Goal: Task Accomplishment & Management: Use online tool/utility

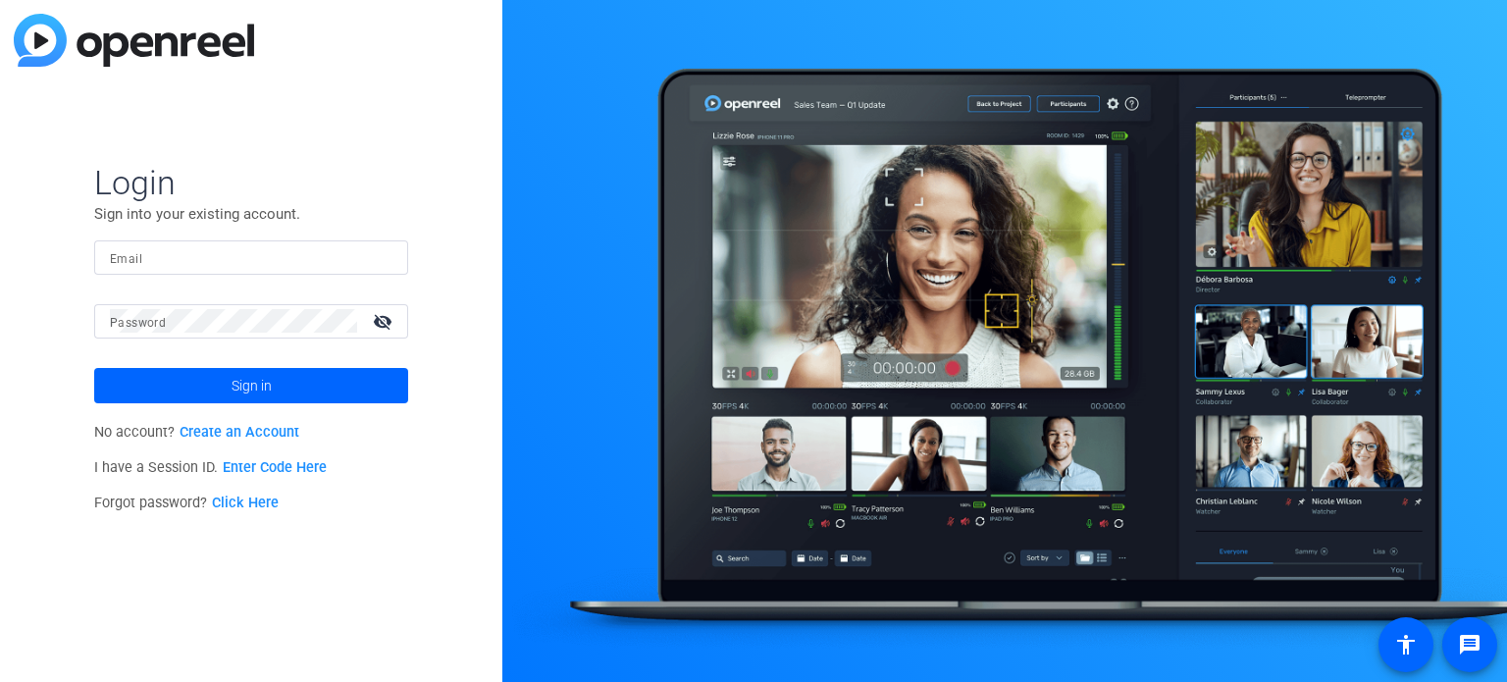
click at [229, 241] on div at bounding box center [251, 257] width 283 height 34
click at [228, 247] on input "Email" at bounding box center [251, 257] width 283 height 24
type input "jennifer.mohr@pwc.com"
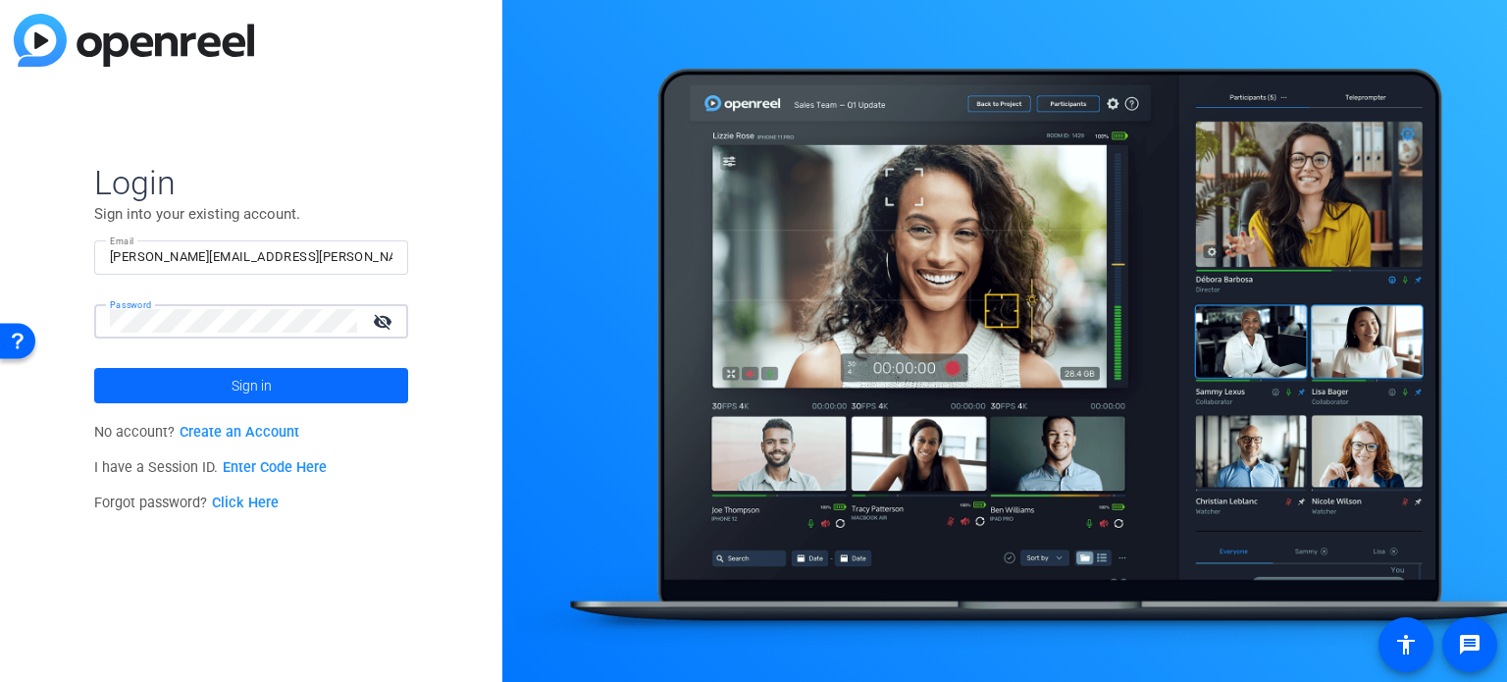
click at [261, 386] on span "Sign in" at bounding box center [252, 385] width 40 height 49
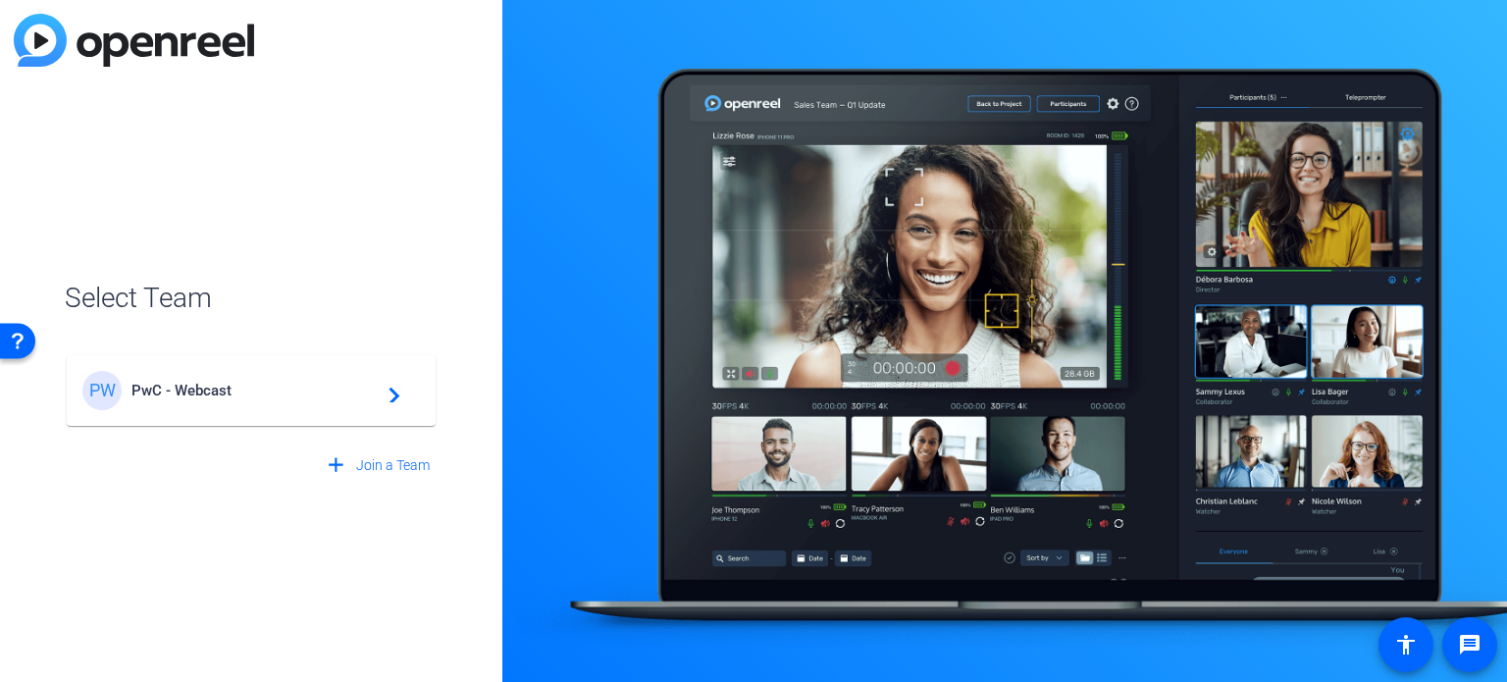
click at [261, 386] on span "PwC - Webcast" at bounding box center [253, 391] width 245 height 18
click at [261, 386] on div "PW PwC - Webcast navigate_next" at bounding box center [251, 381] width 373 height 94
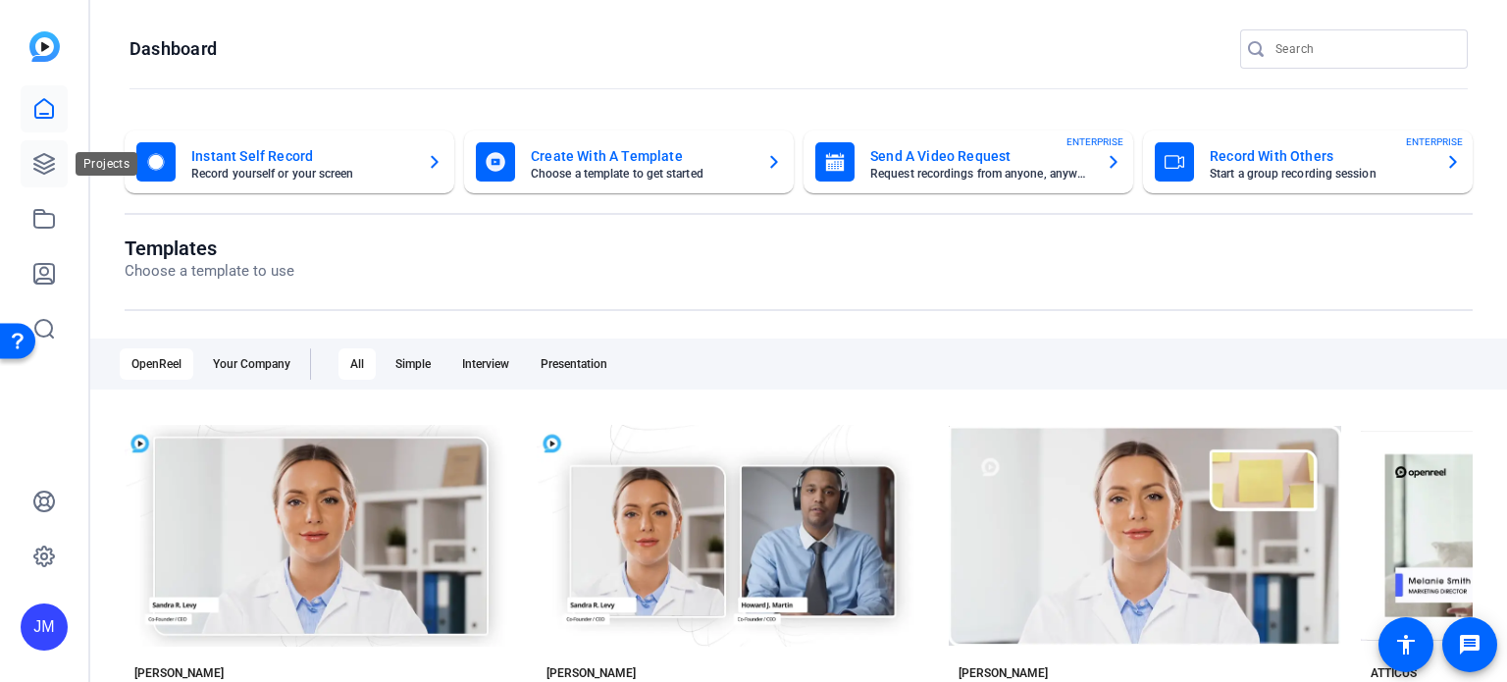
click at [42, 166] on icon at bounding box center [44, 164] width 24 height 24
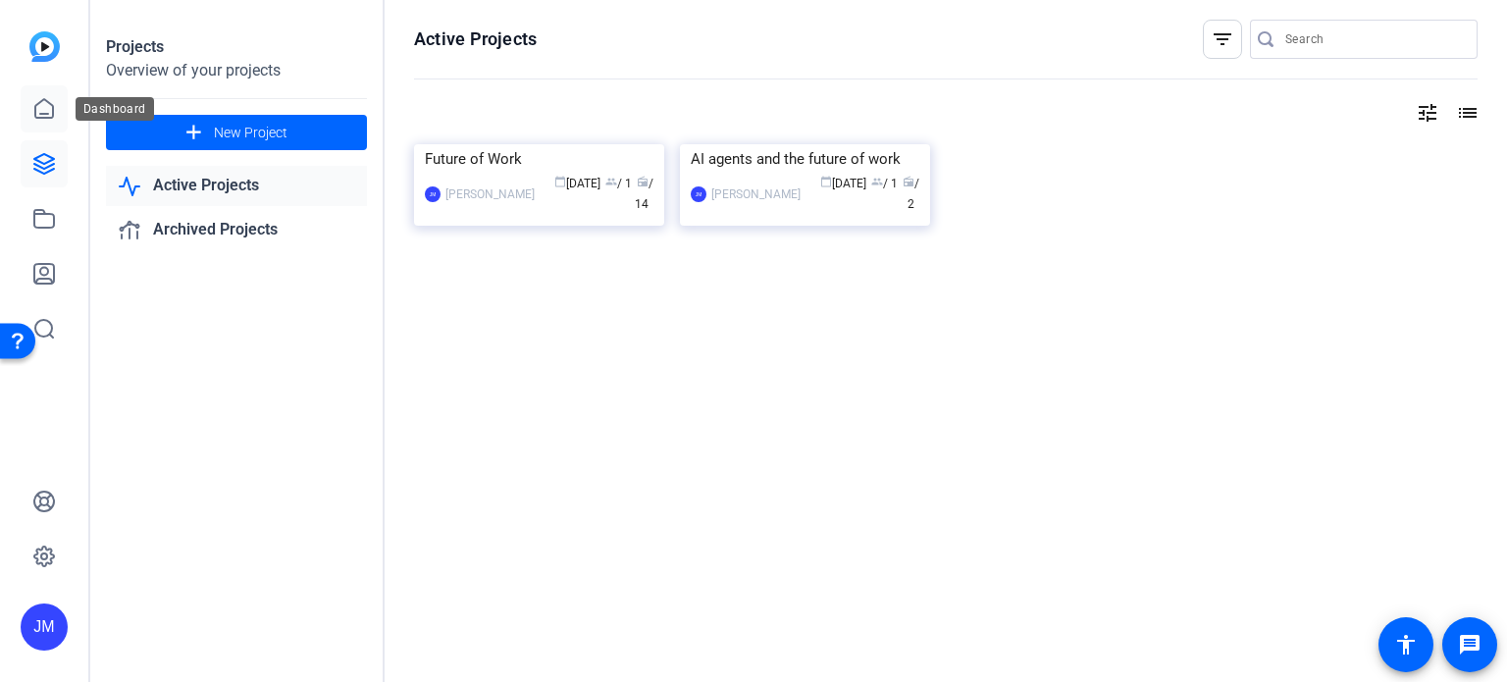
click at [40, 113] on icon at bounding box center [44, 108] width 18 height 19
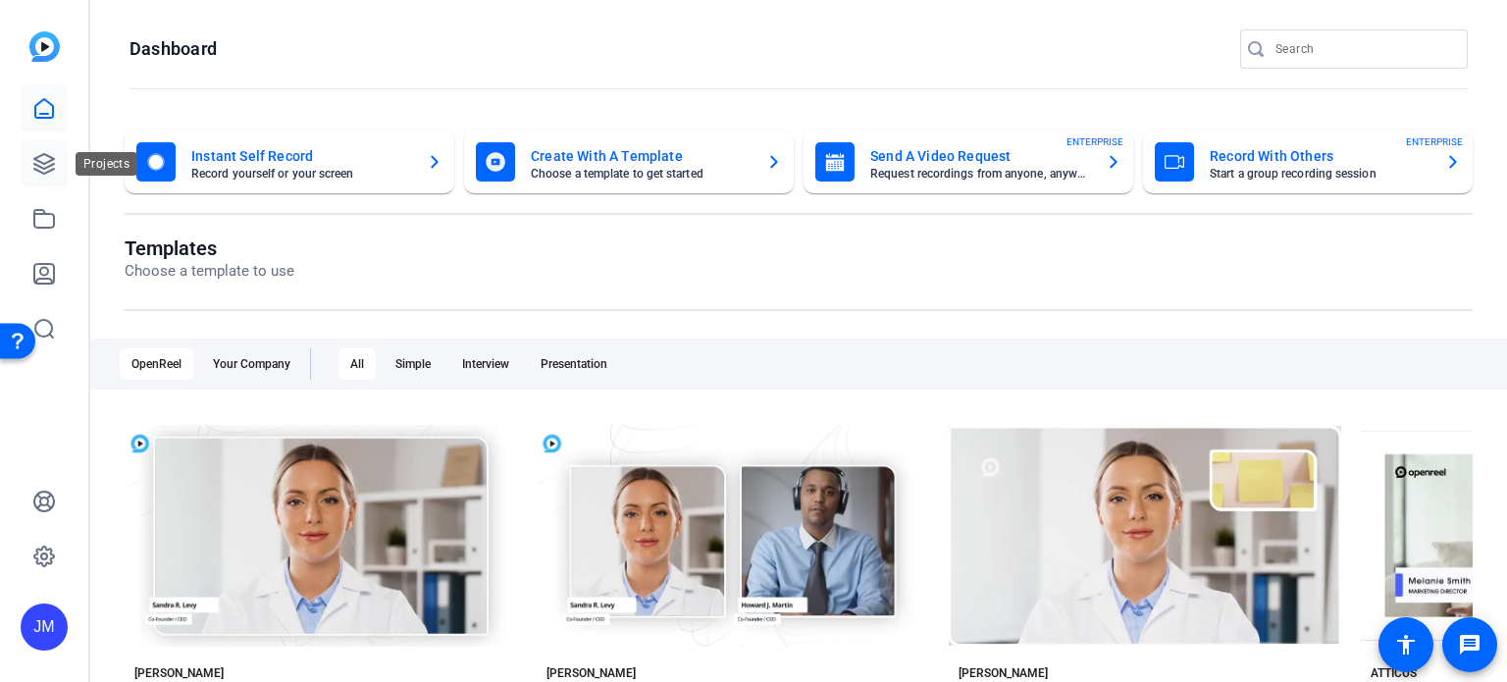
click at [43, 163] on icon at bounding box center [44, 164] width 20 height 20
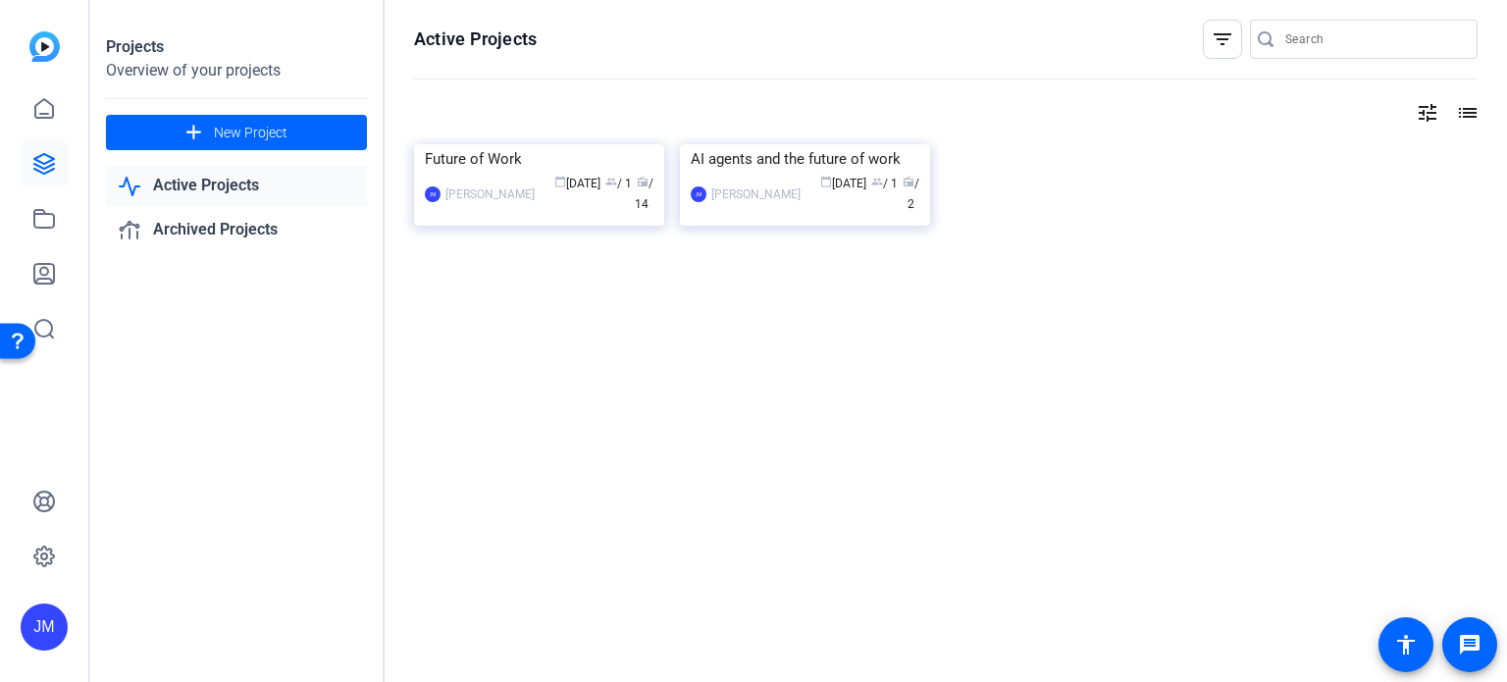
click at [193, 175] on link "Active Projects" at bounding box center [236, 186] width 261 height 40
click at [194, 186] on link "Active Projects" at bounding box center [236, 186] width 261 height 40
click at [216, 228] on link "Archived Projects" at bounding box center [236, 230] width 261 height 40
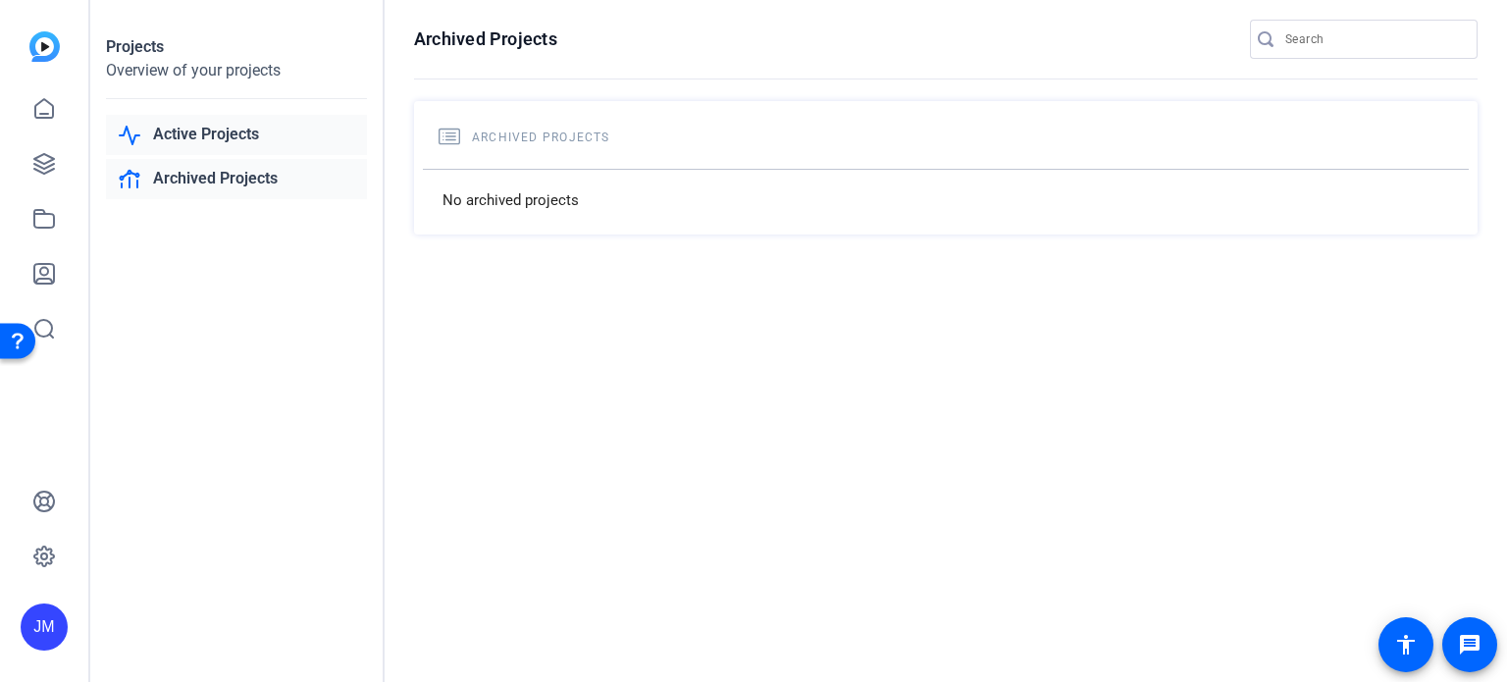
click at [195, 132] on link "Active Projects" at bounding box center [236, 135] width 261 height 40
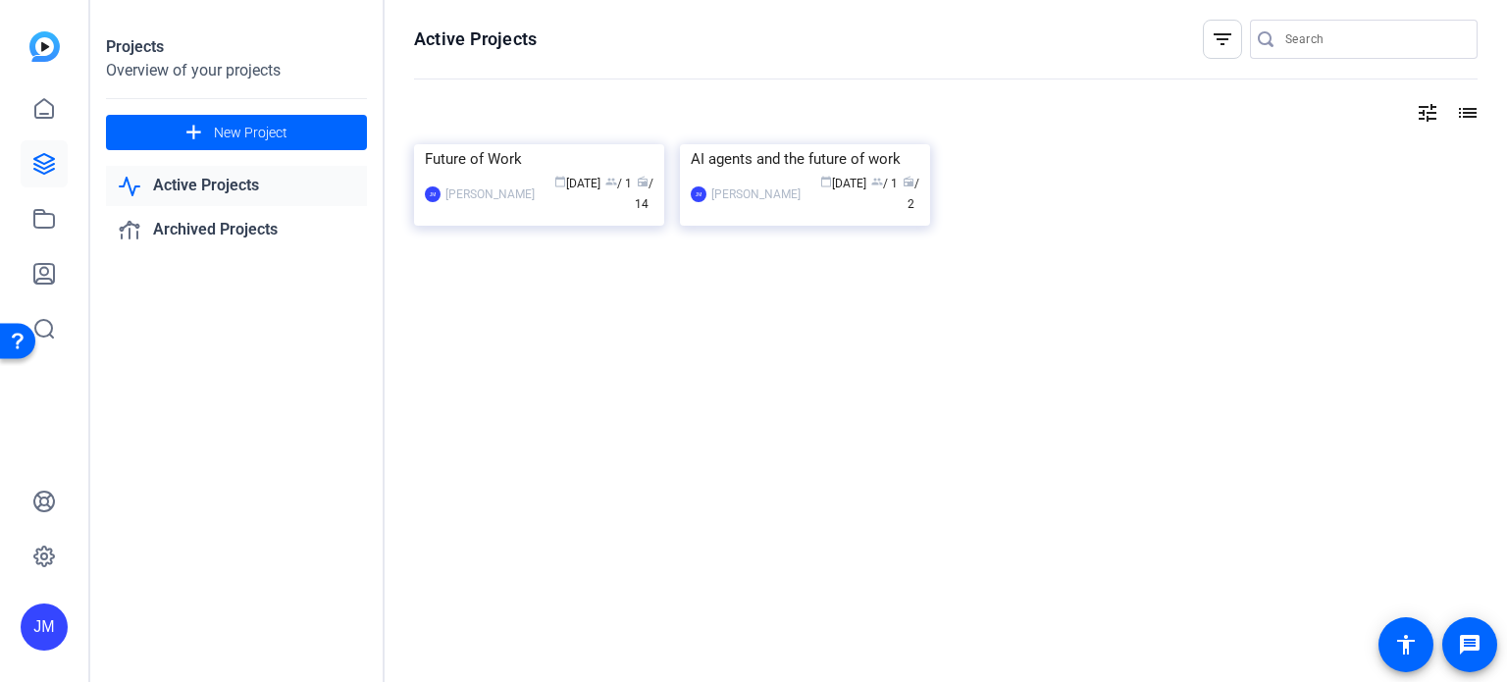
click at [1464, 116] on mat-icon "list" at bounding box center [1466, 113] width 24 height 24
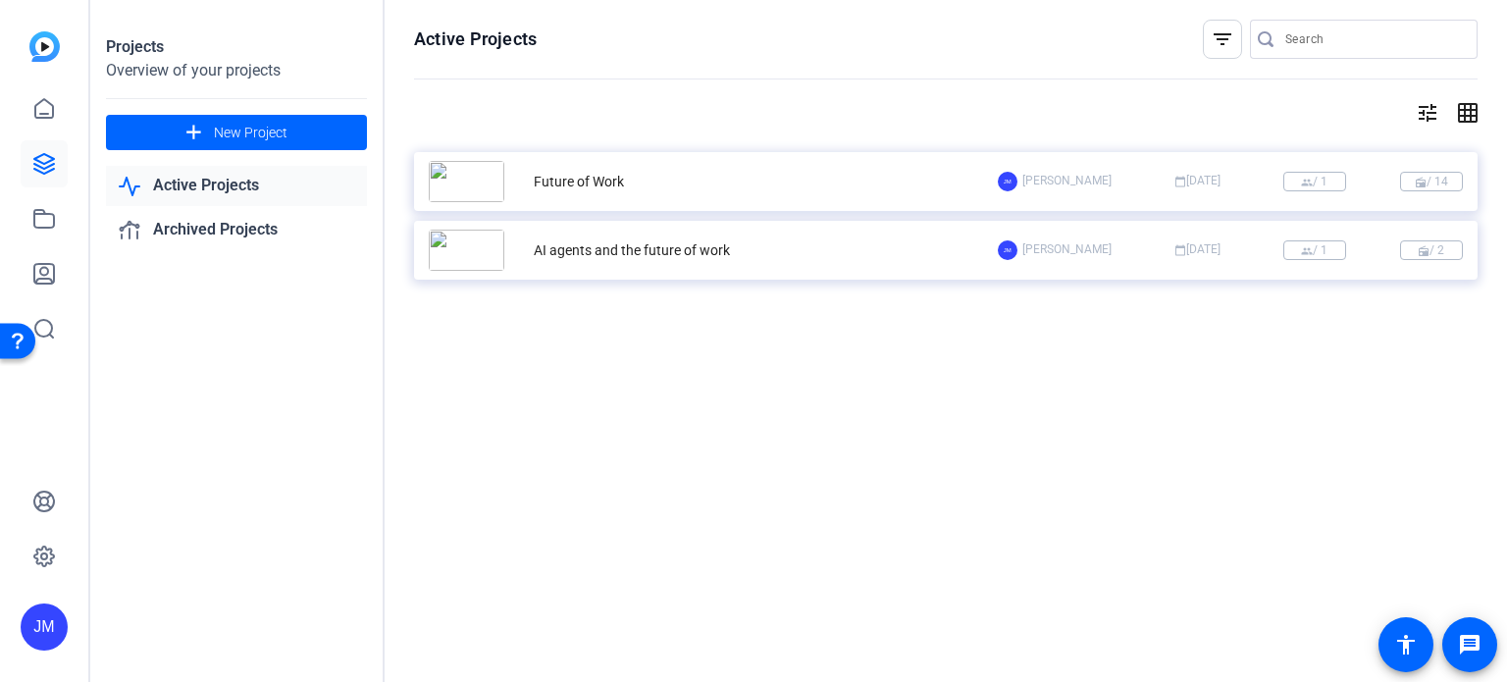
click at [1465, 115] on mat-icon "grid_on" at bounding box center [1466, 113] width 24 height 24
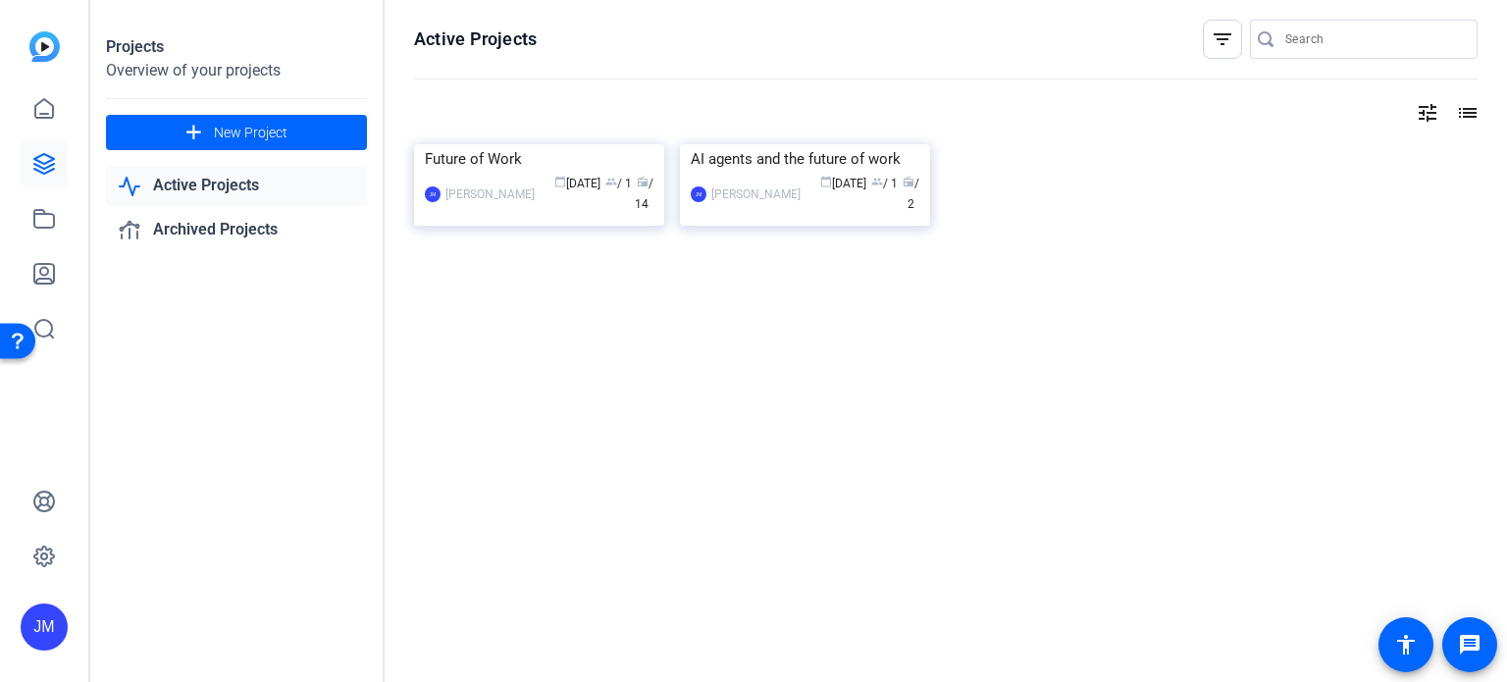
click at [1465, 115] on mat-icon "list" at bounding box center [1466, 113] width 24 height 24
click at [203, 199] on link "Active Projects" at bounding box center [236, 186] width 261 height 40
click at [191, 183] on link "Active Projects" at bounding box center [236, 186] width 261 height 40
click at [37, 227] on icon at bounding box center [44, 219] width 20 height 18
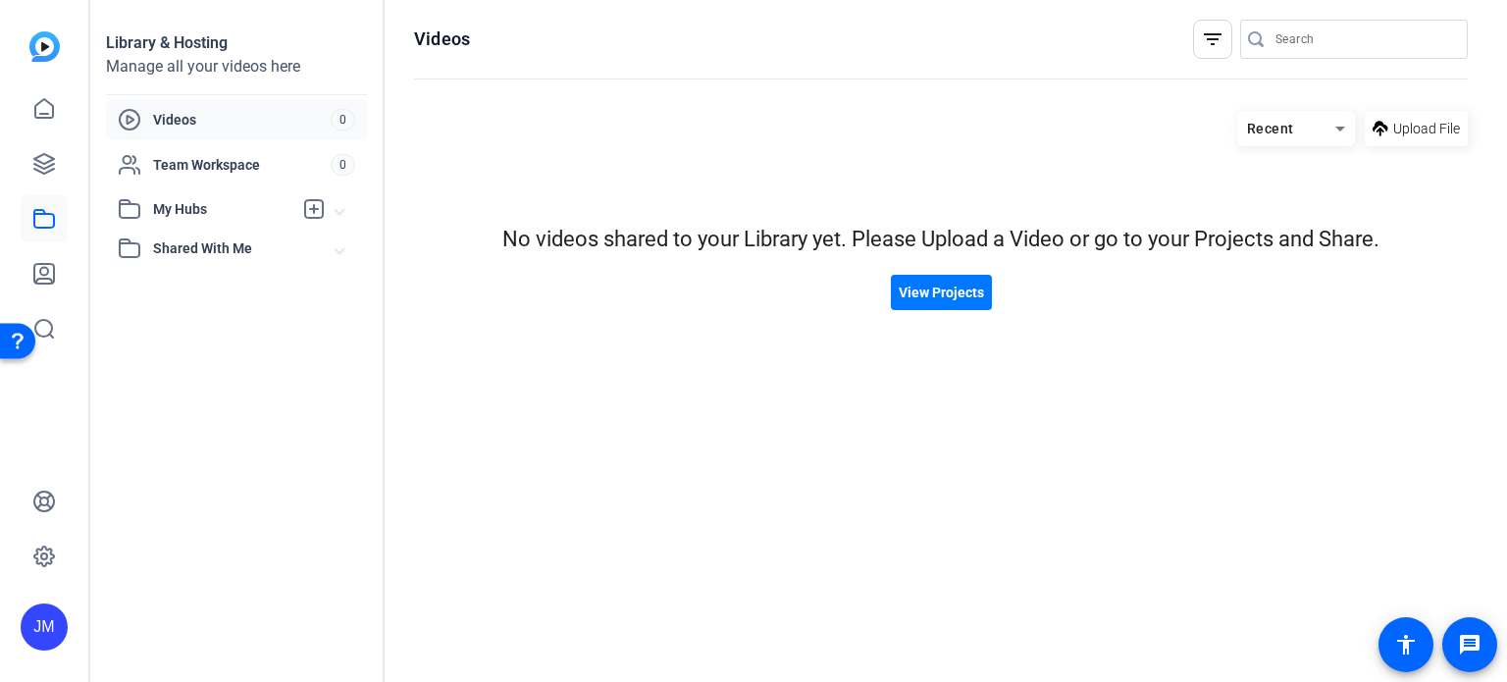
click at [40, 222] on icon at bounding box center [44, 219] width 24 height 24
click at [53, 271] on icon at bounding box center [44, 274] width 20 height 20
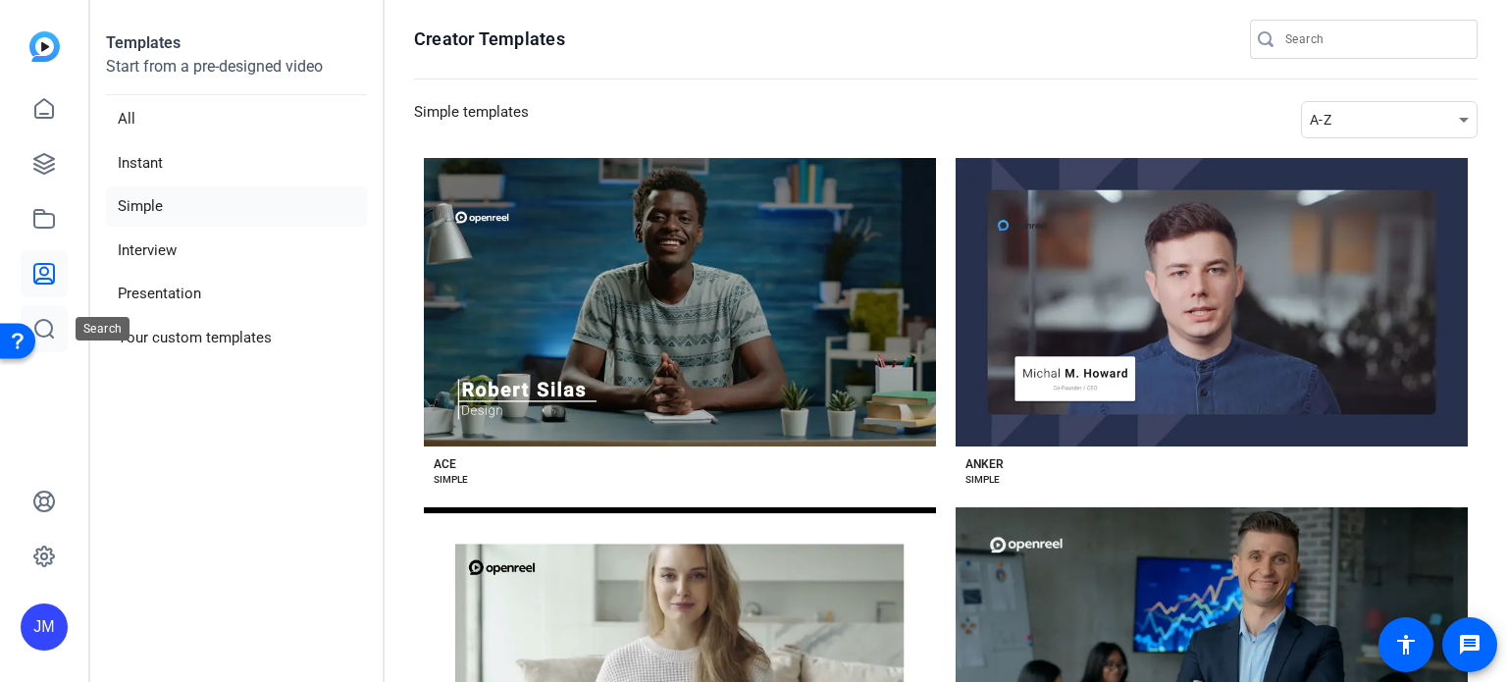
click at [55, 337] on icon at bounding box center [44, 329] width 24 height 24
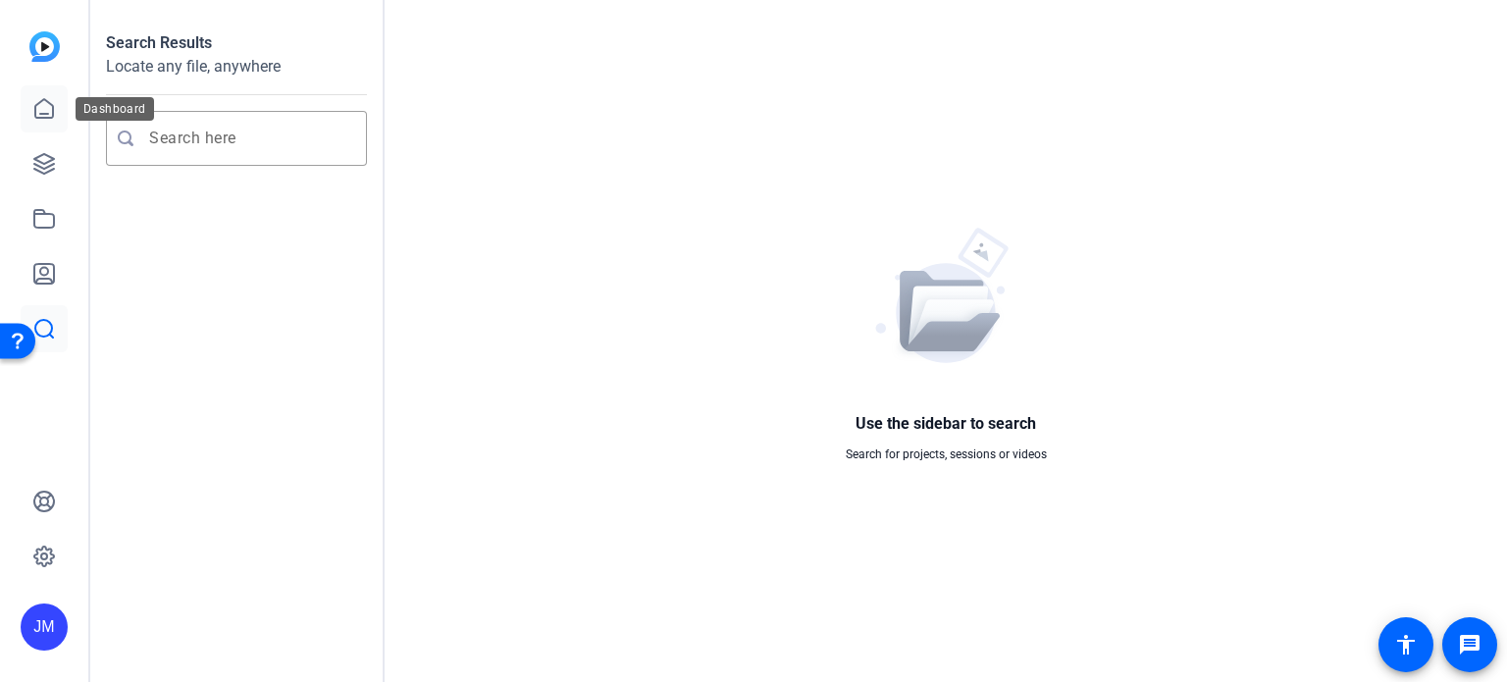
click at [43, 112] on icon at bounding box center [44, 109] width 24 height 24
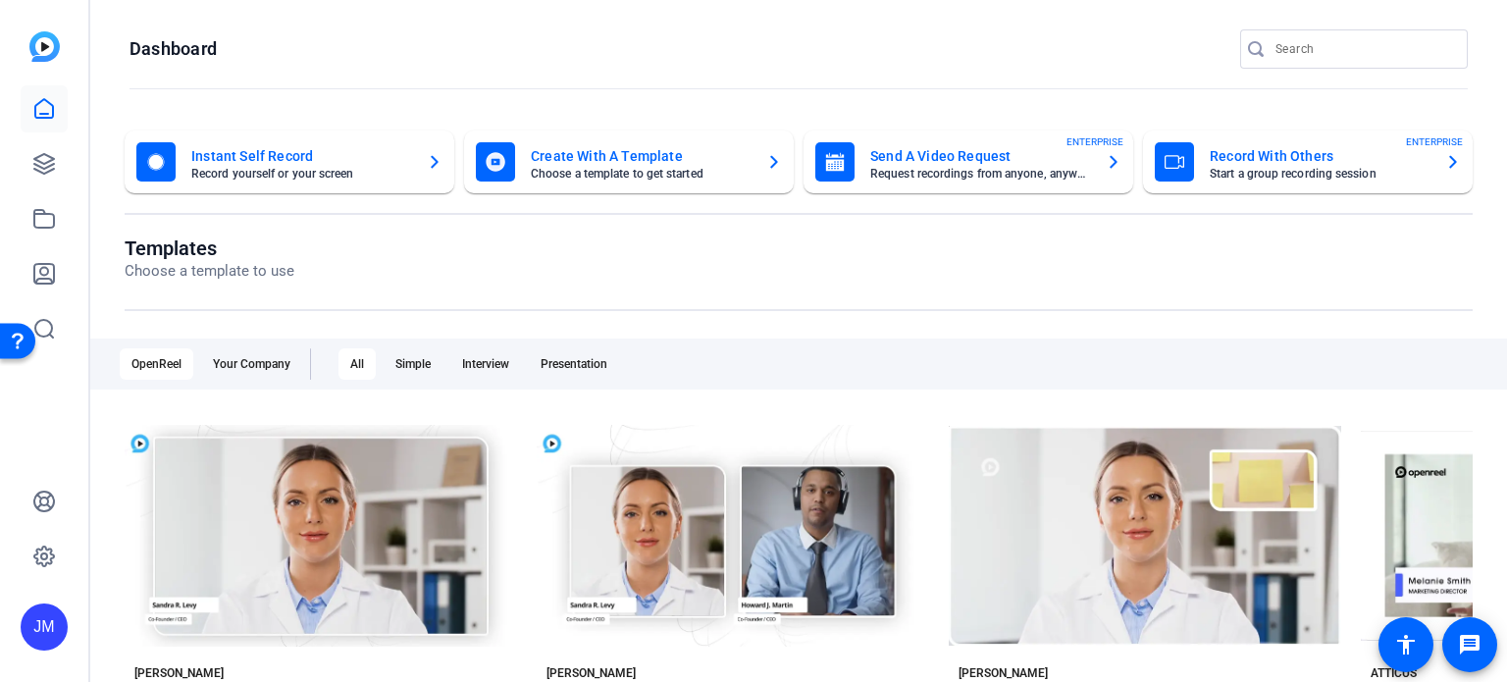
click at [1448, 169] on icon "button" at bounding box center [1453, 162] width 16 height 24
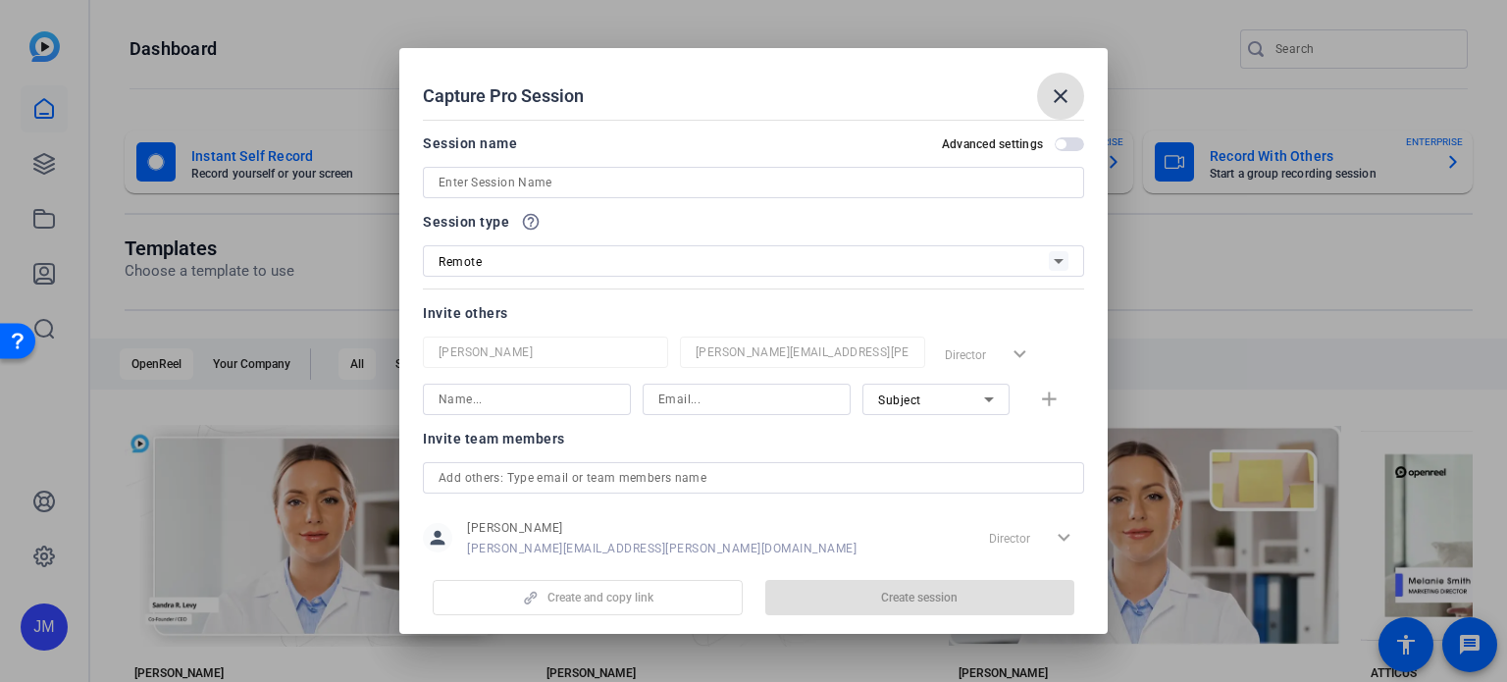
click at [1448, 169] on div at bounding box center [753, 341] width 1507 height 682
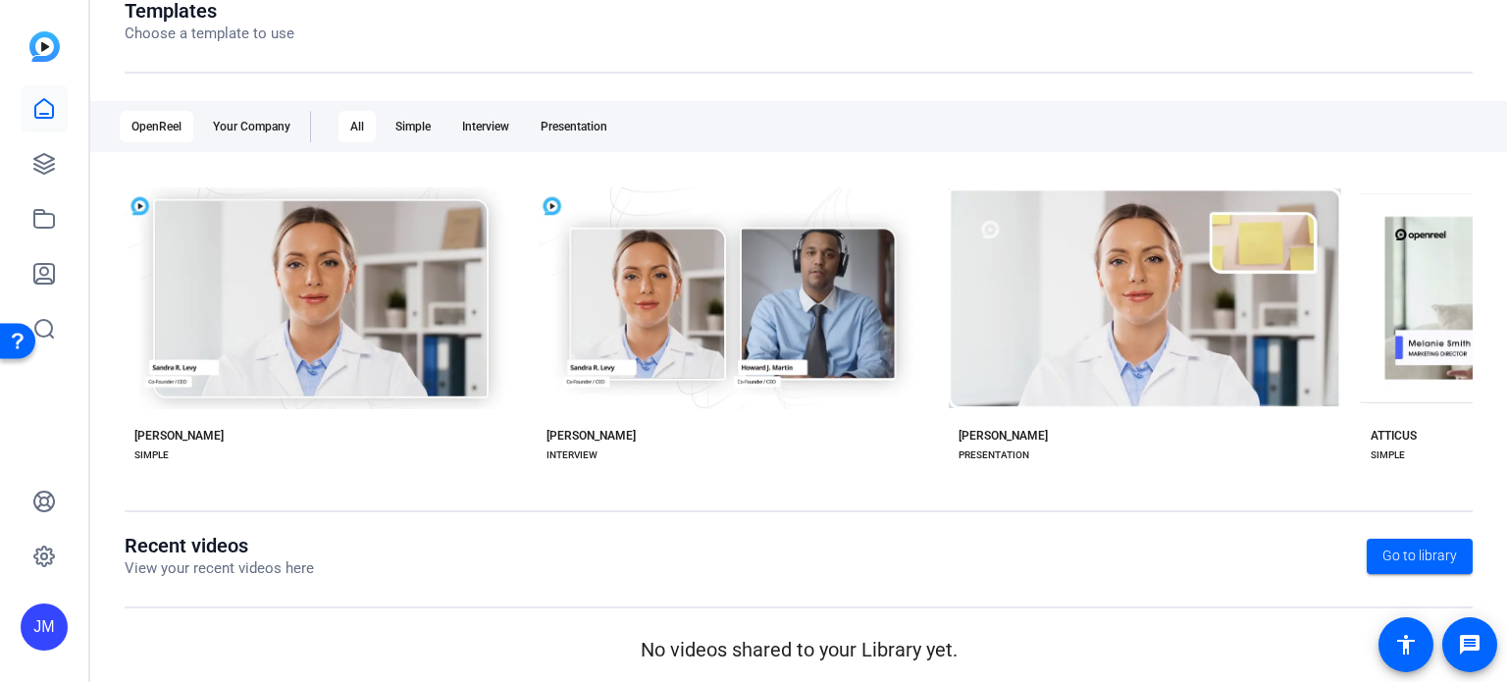
scroll to position [243, 0]
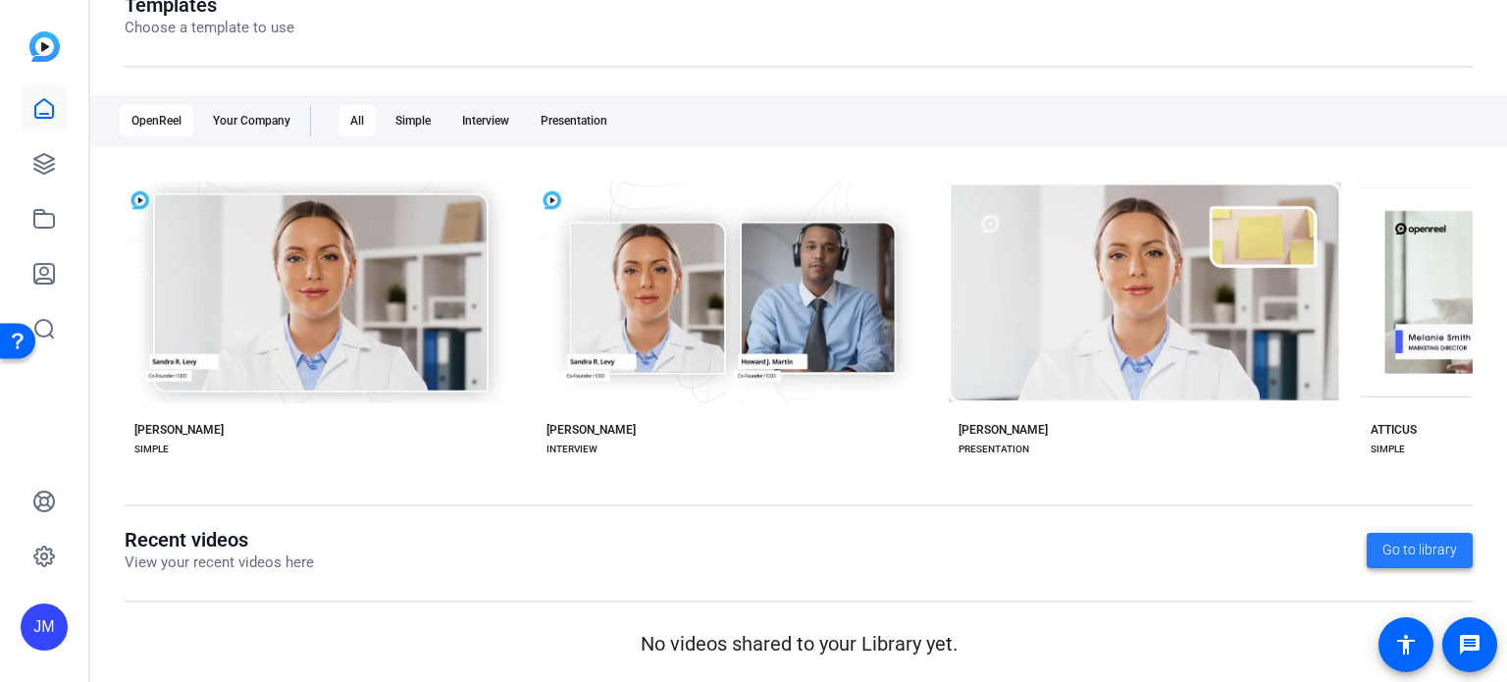
click at [1419, 557] on span "Go to library" at bounding box center [1419, 550] width 75 height 21
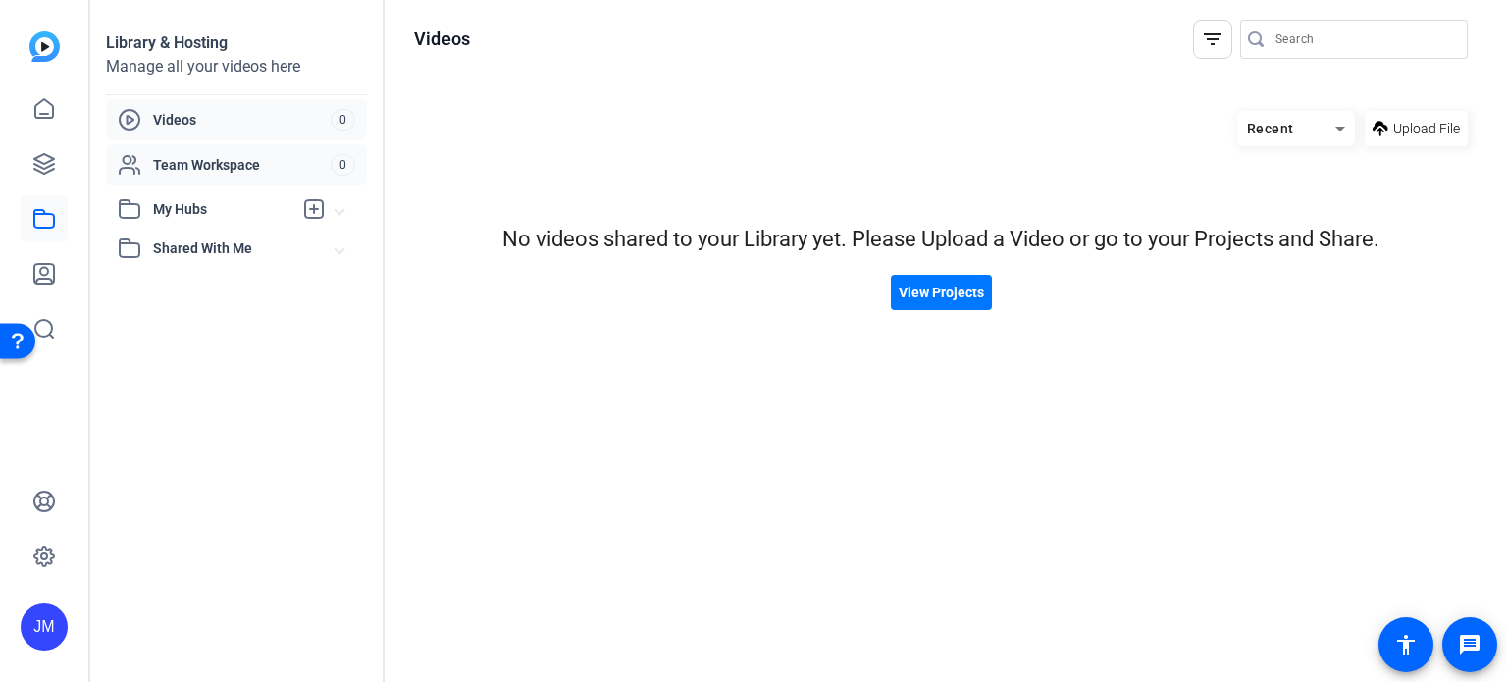
click at [204, 167] on span "Team Workspace" at bounding box center [242, 165] width 178 height 20
click at [44, 156] on icon at bounding box center [44, 164] width 24 height 24
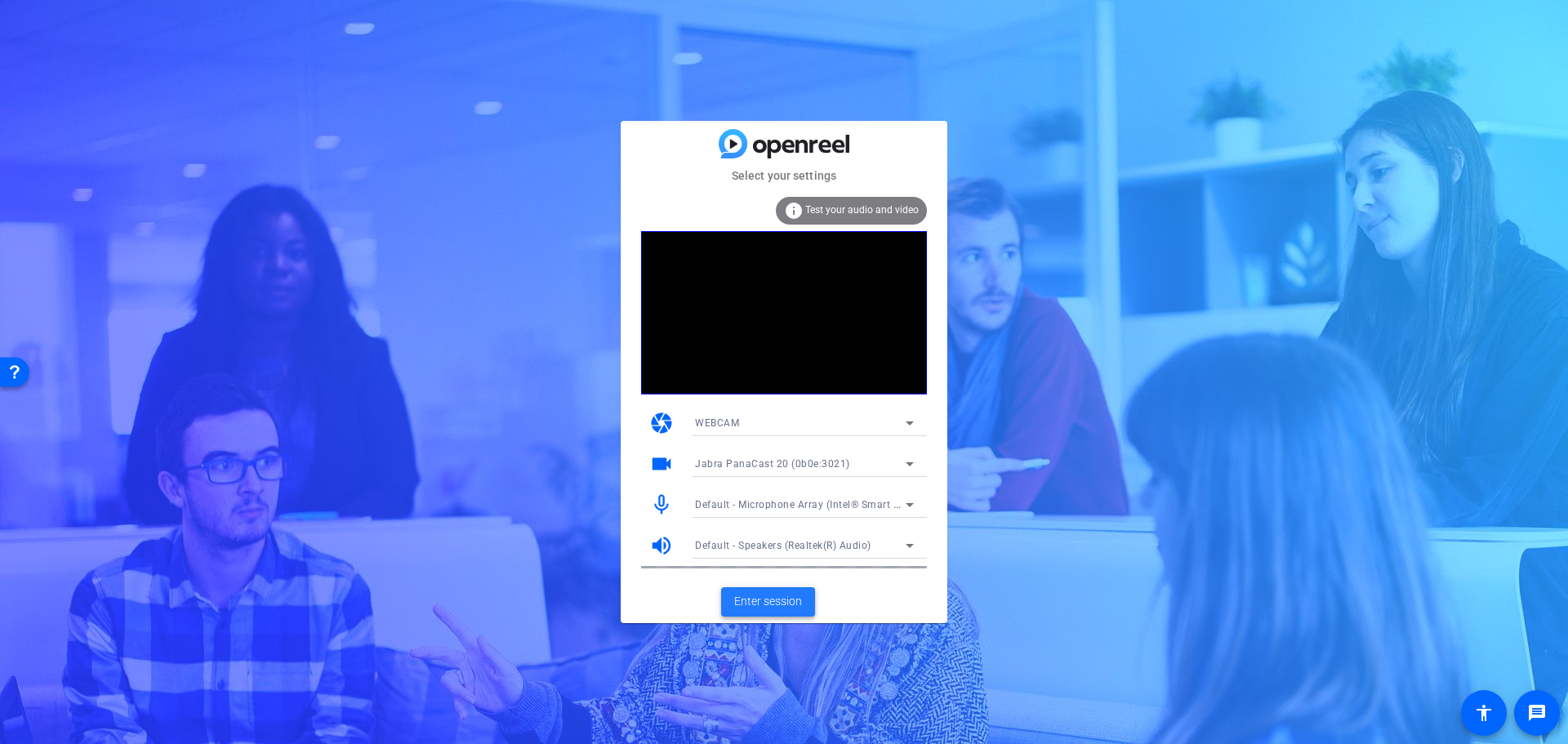
click at [776, 598] on span "Enter session" at bounding box center [767, 601] width 67 height 17
click at [766, 593] on span "Enter session" at bounding box center [767, 601] width 67 height 17
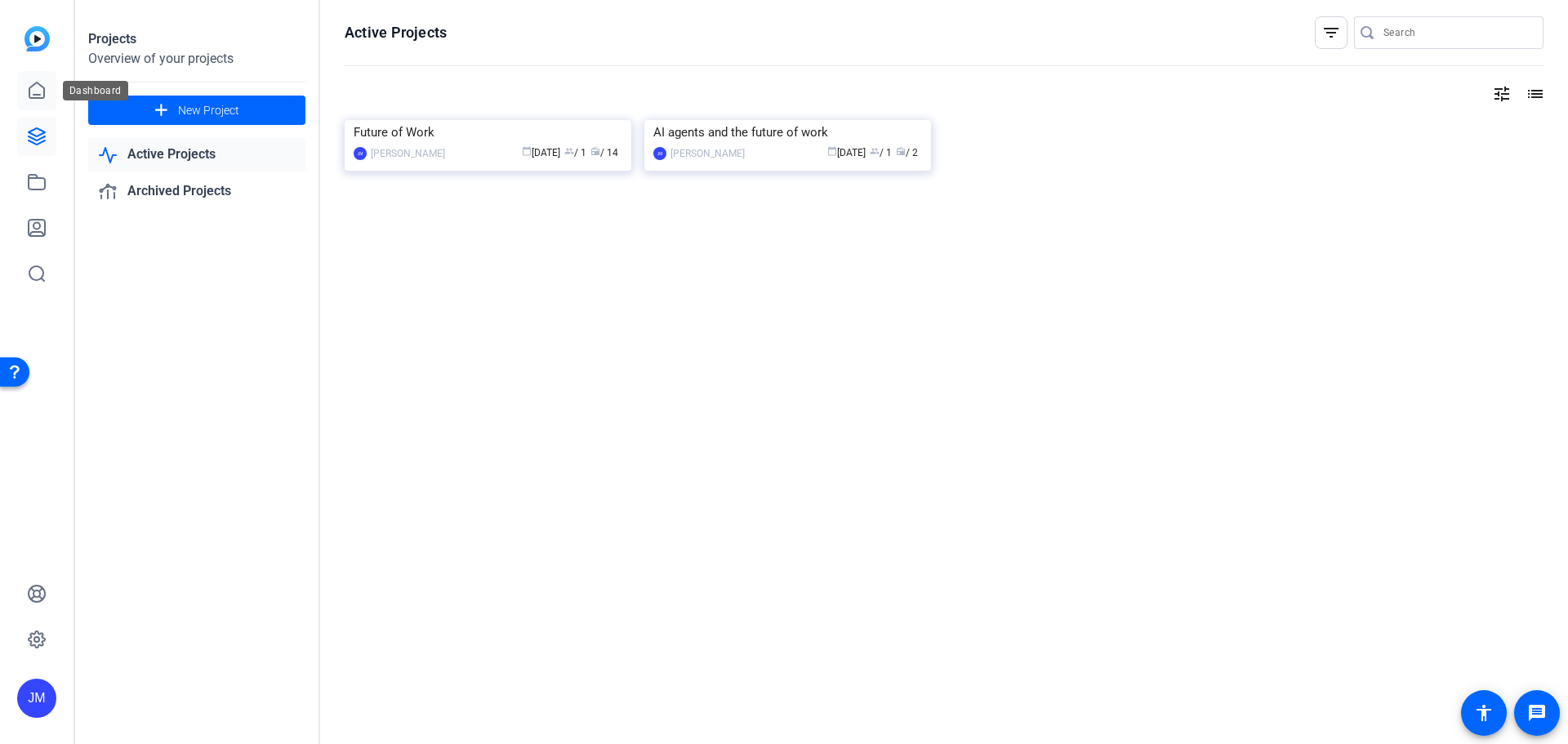
click at [38, 83] on icon at bounding box center [37, 90] width 15 height 16
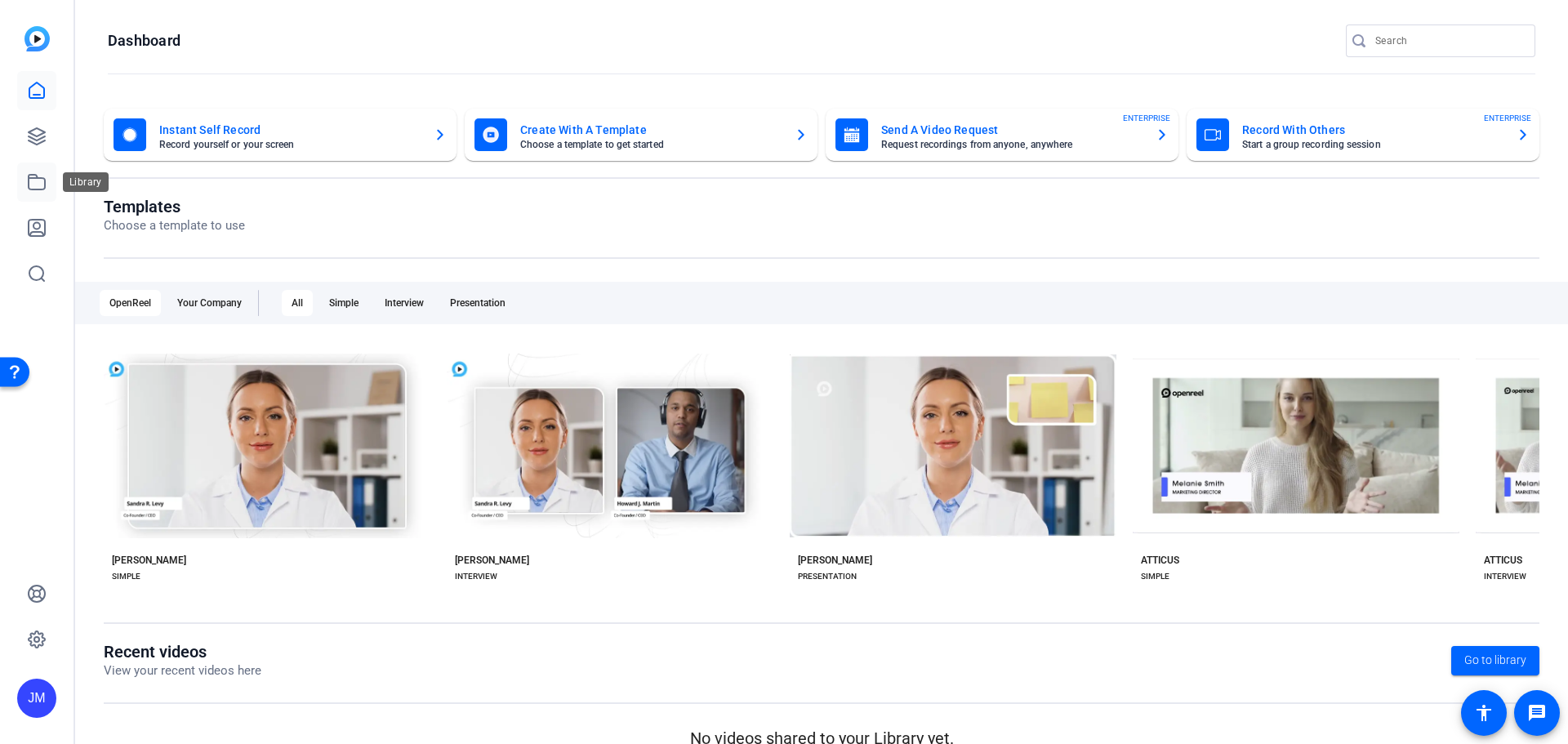
click at [44, 182] on icon at bounding box center [37, 182] width 17 height 15
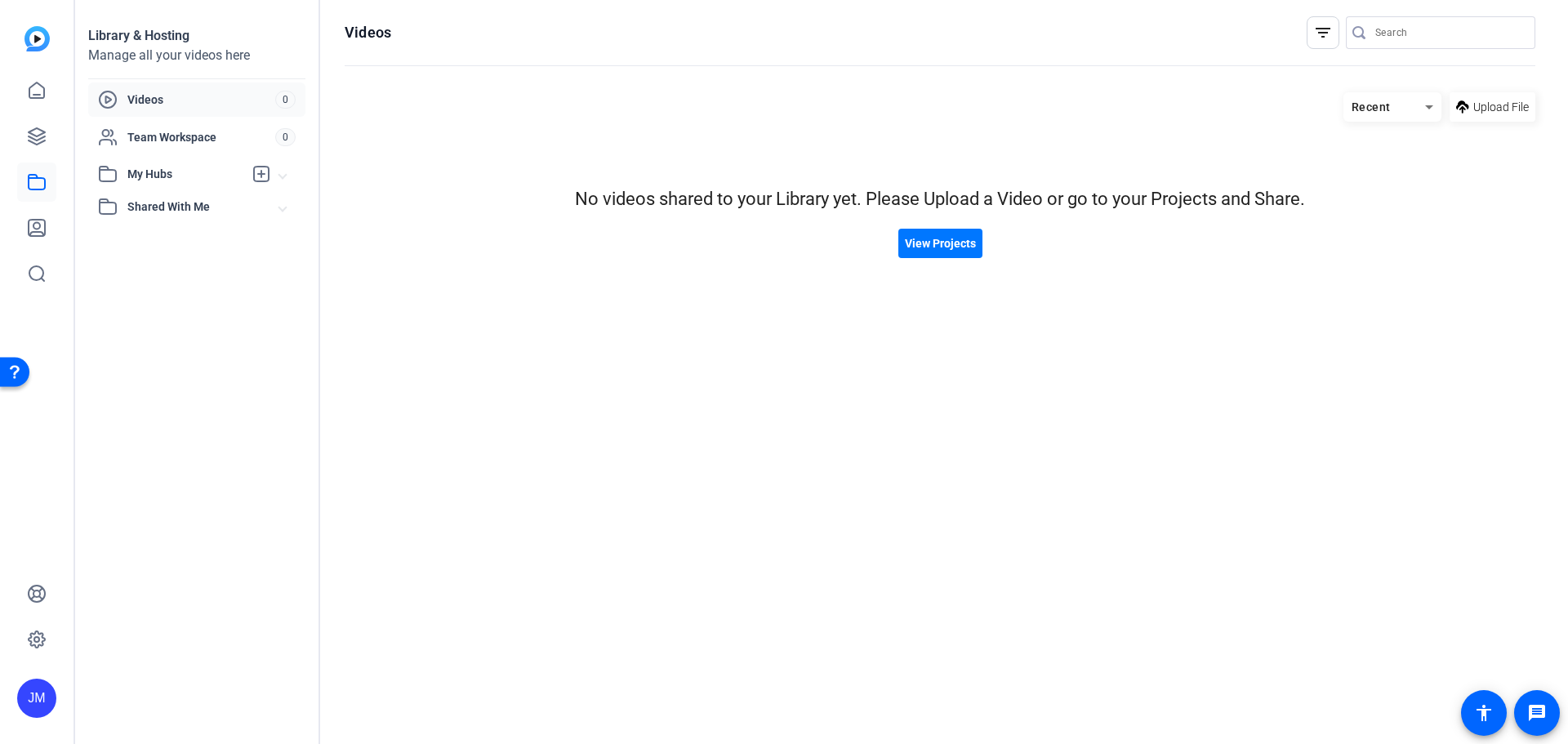
click at [151, 177] on span "My Hubs" at bounding box center [185, 174] width 116 height 17
click at [159, 238] on span "Shared With Me" at bounding box center [203, 243] width 151 height 17
click at [146, 86] on div "Videos 0" at bounding box center [196, 99] width 217 height 34
click at [32, 87] on icon at bounding box center [37, 90] width 15 height 16
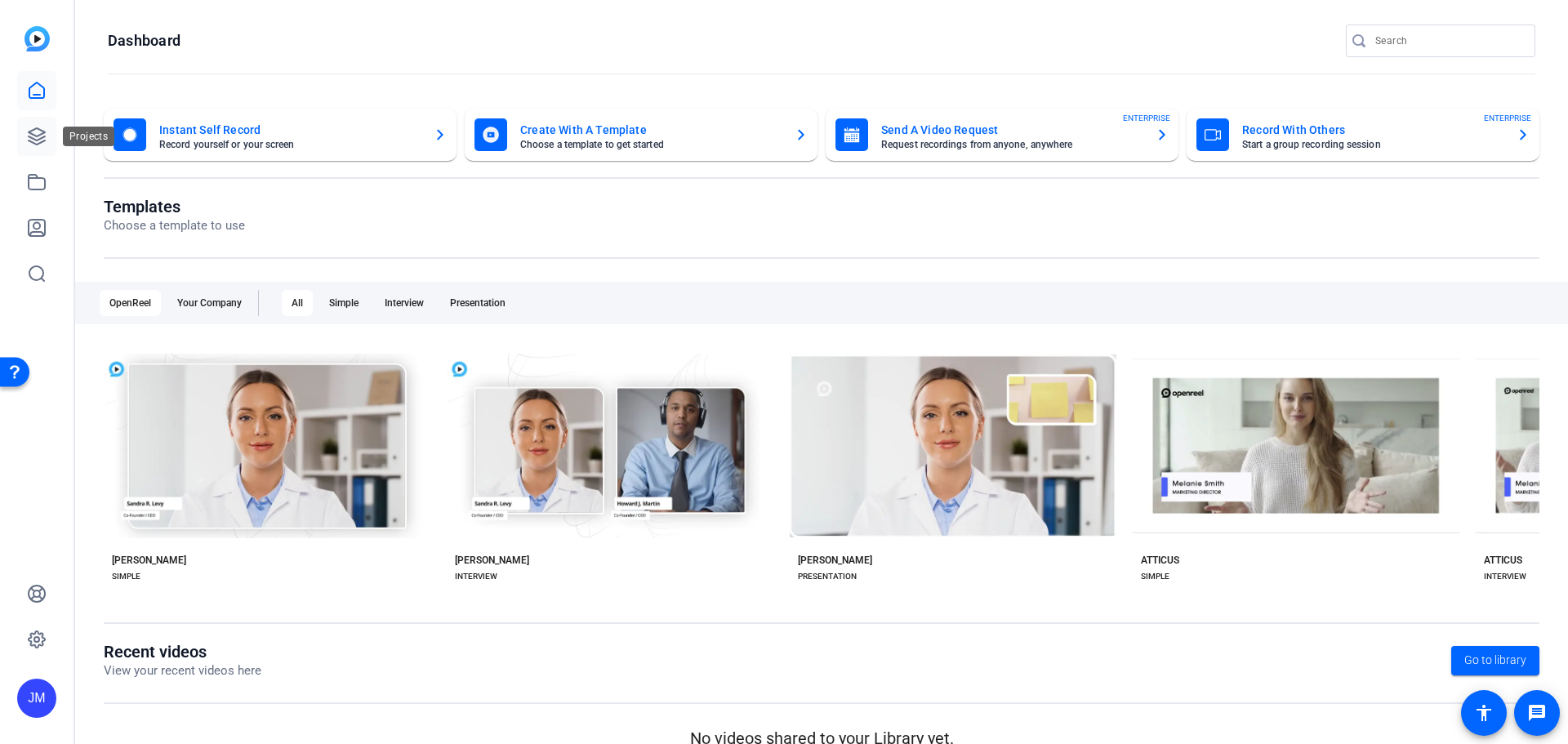
click at [31, 133] on icon at bounding box center [37, 136] width 17 height 17
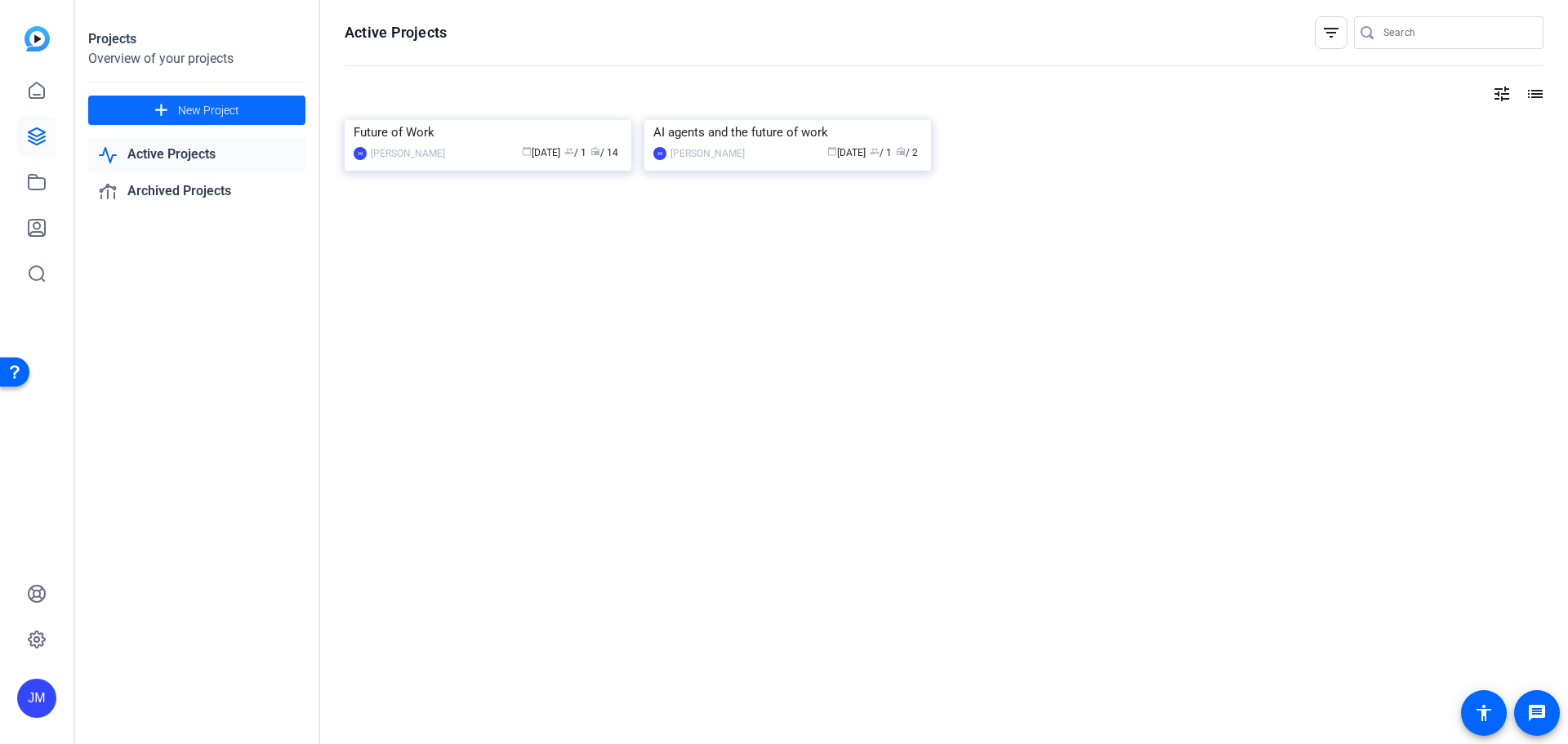
click at [183, 107] on span "New Project" at bounding box center [209, 111] width 62 height 17
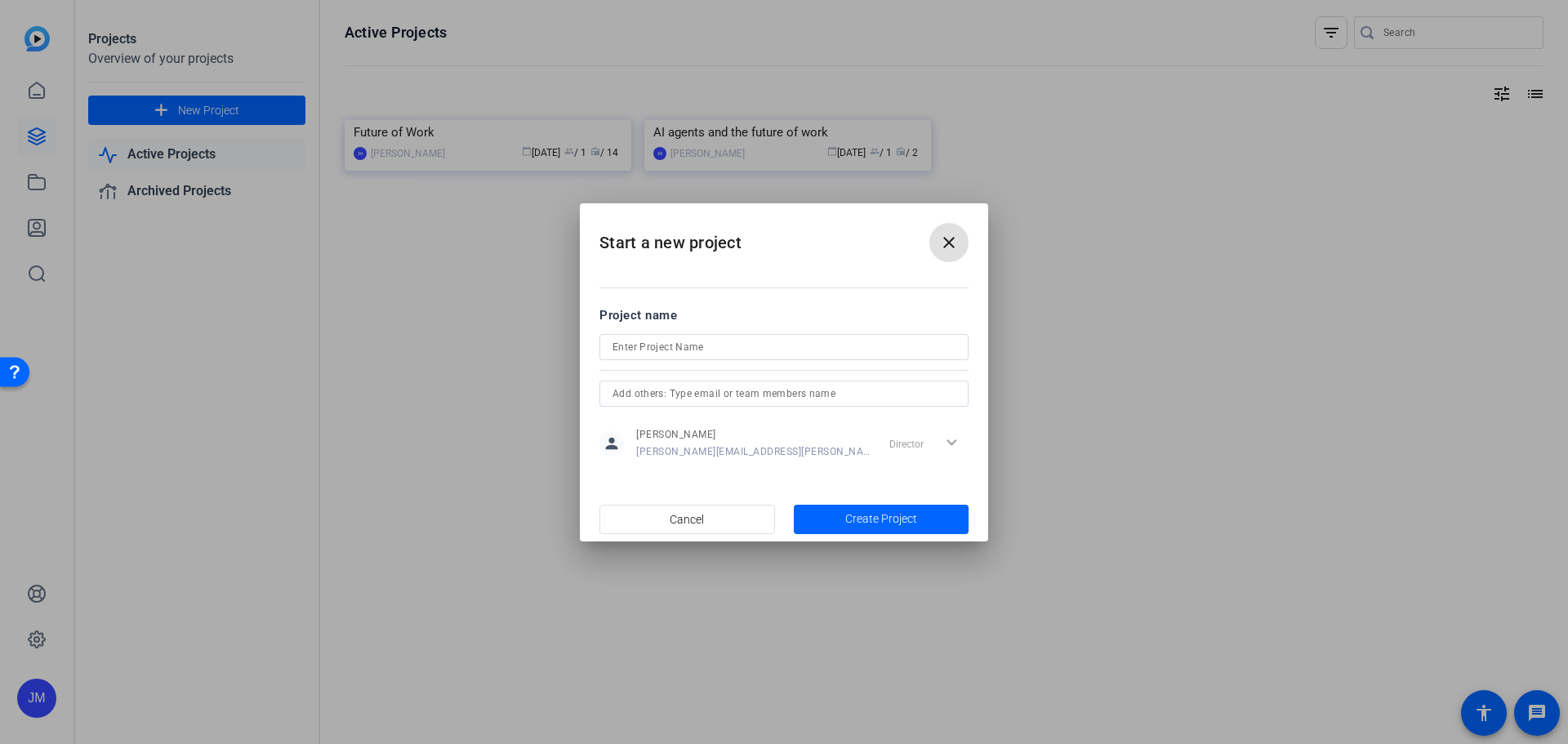
click at [942, 247] on mat-icon "close" at bounding box center [949, 243] width 20 height 20
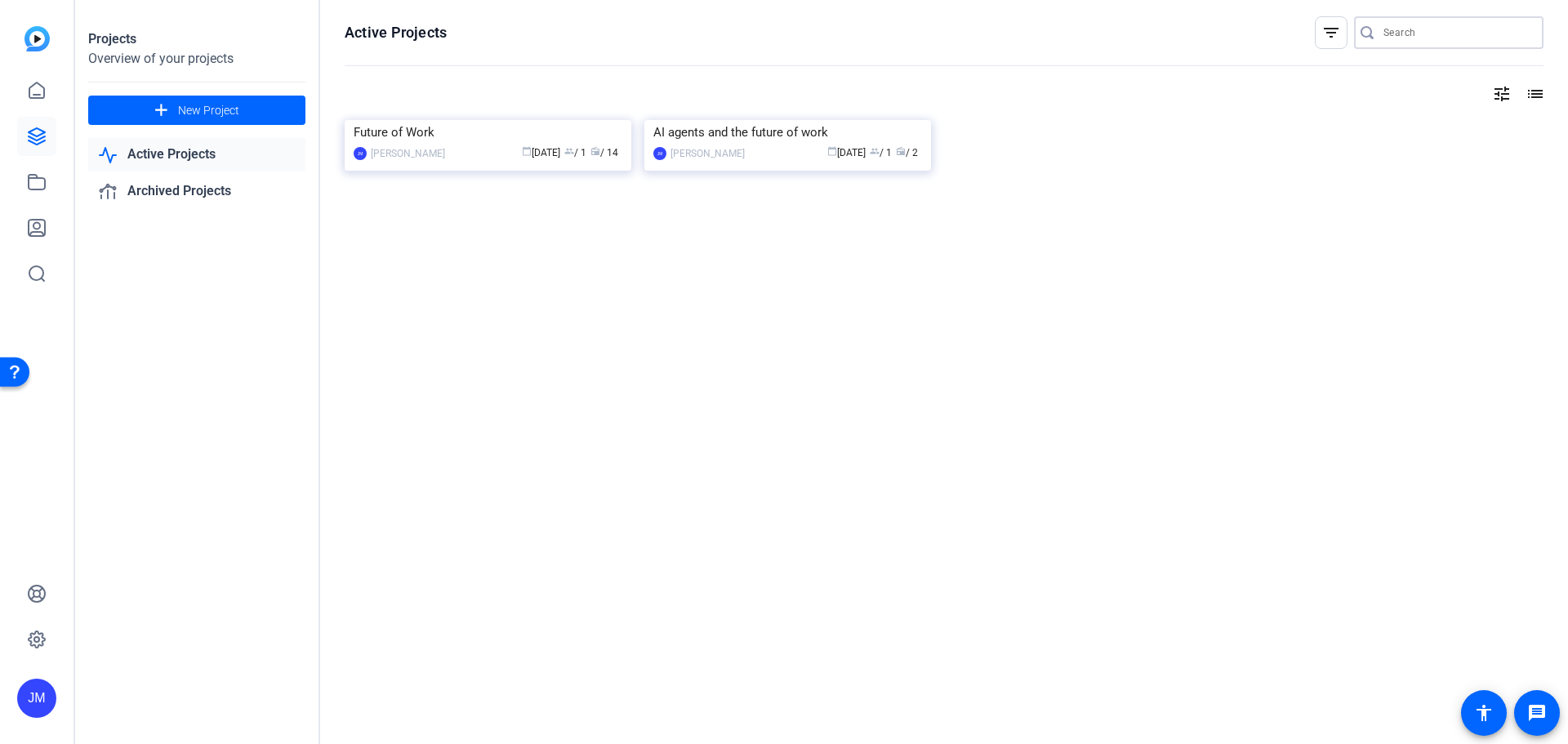
click at [1411, 32] on input "Search" at bounding box center [1456, 32] width 147 height 20
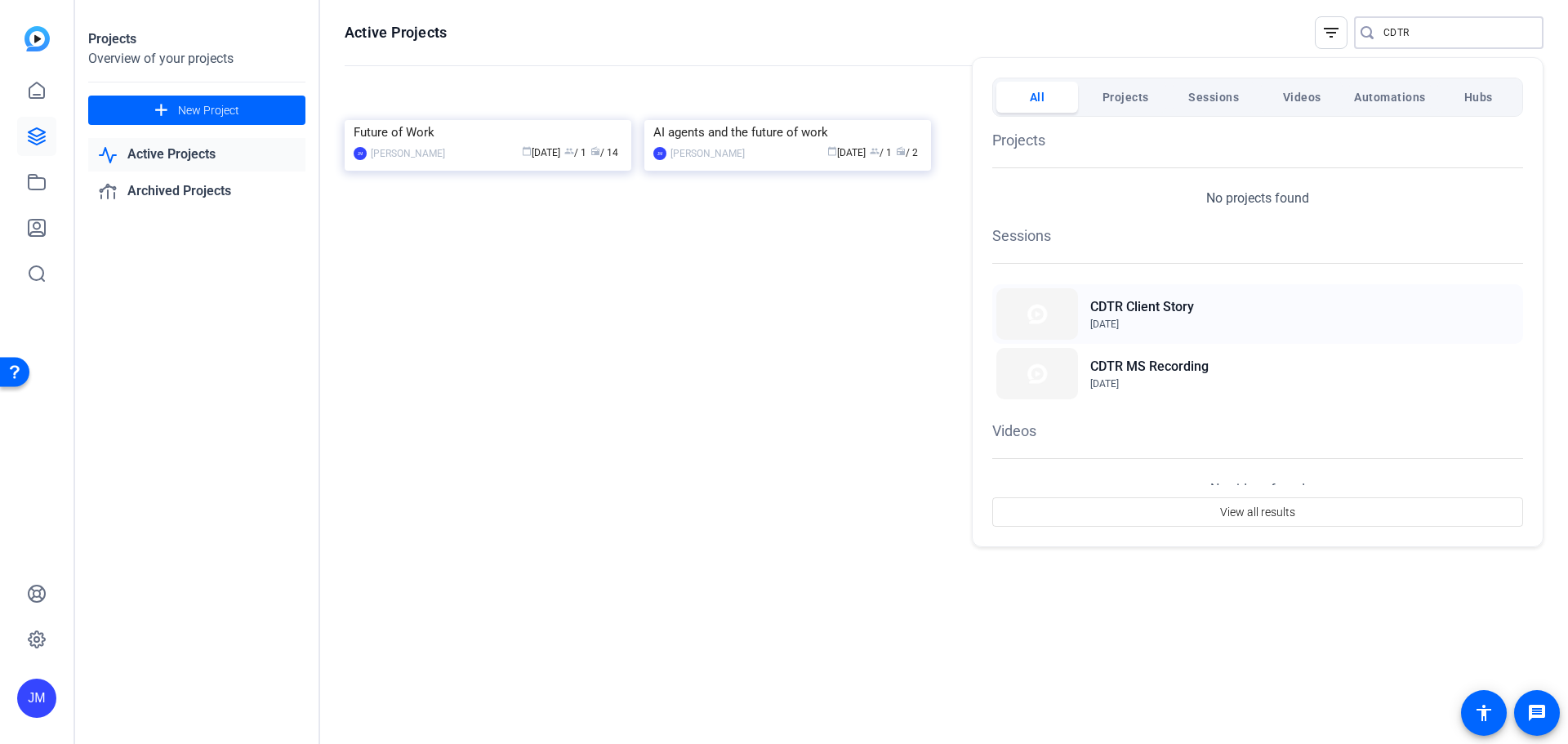
type input "CDTR"
click at [1210, 310] on div "CDTR Client Story Aug 29, 2025" at bounding box center [1258, 314] width 531 height 60
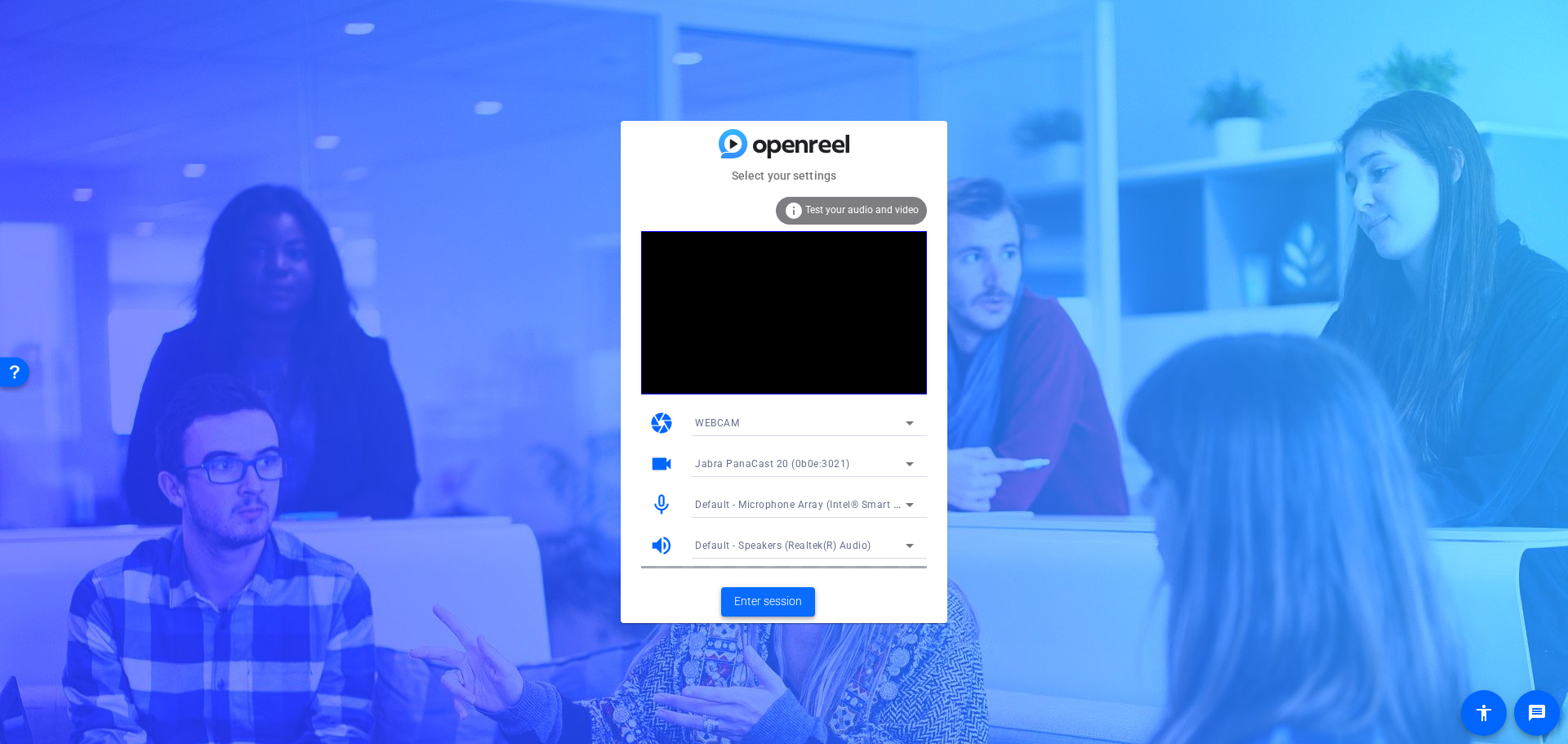
click at [773, 598] on span "Enter session" at bounding box center [767, 601] width 67 height 17
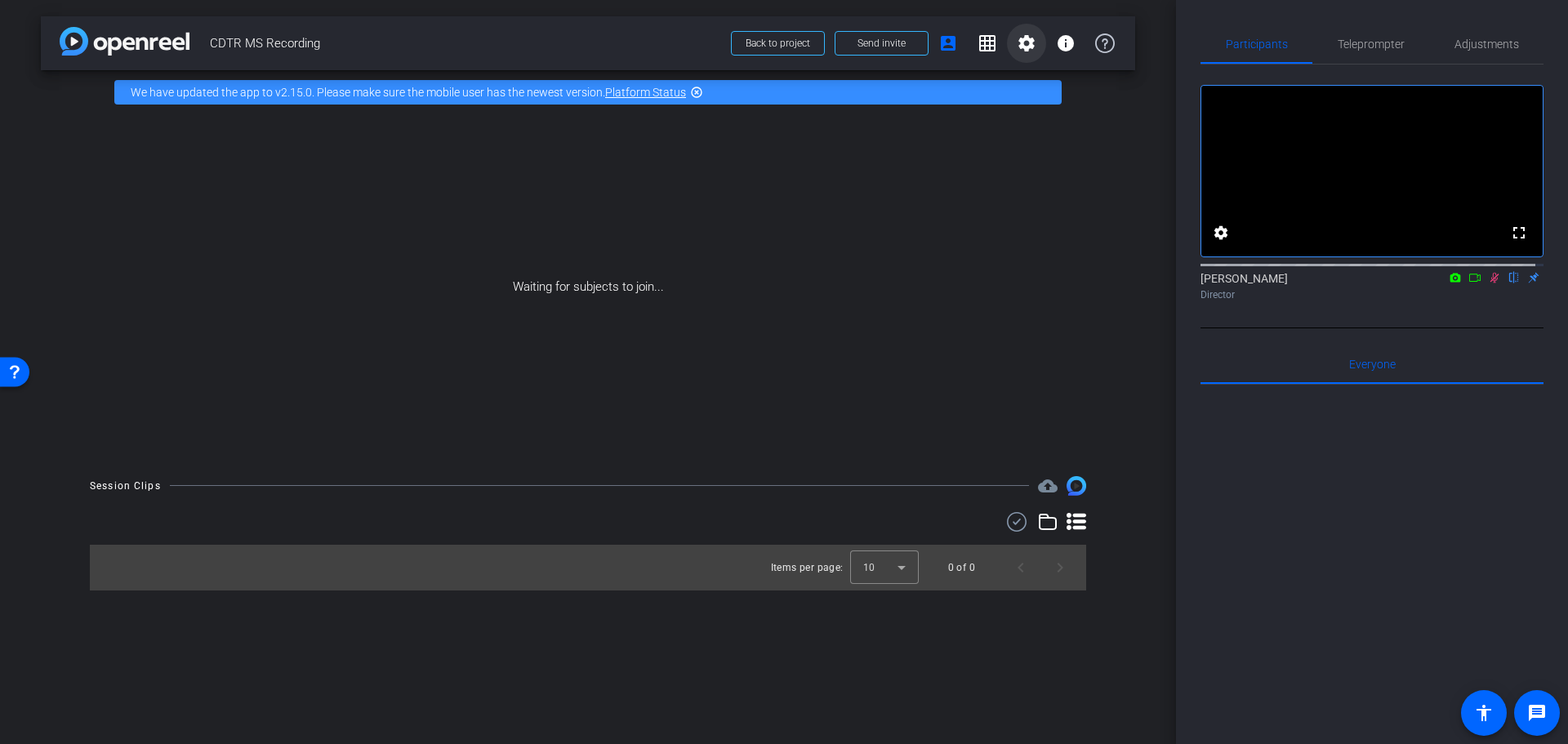
click at [1025, 48] on mat-icon "settings" at bounding box center [1026, 43] width 20 height 20
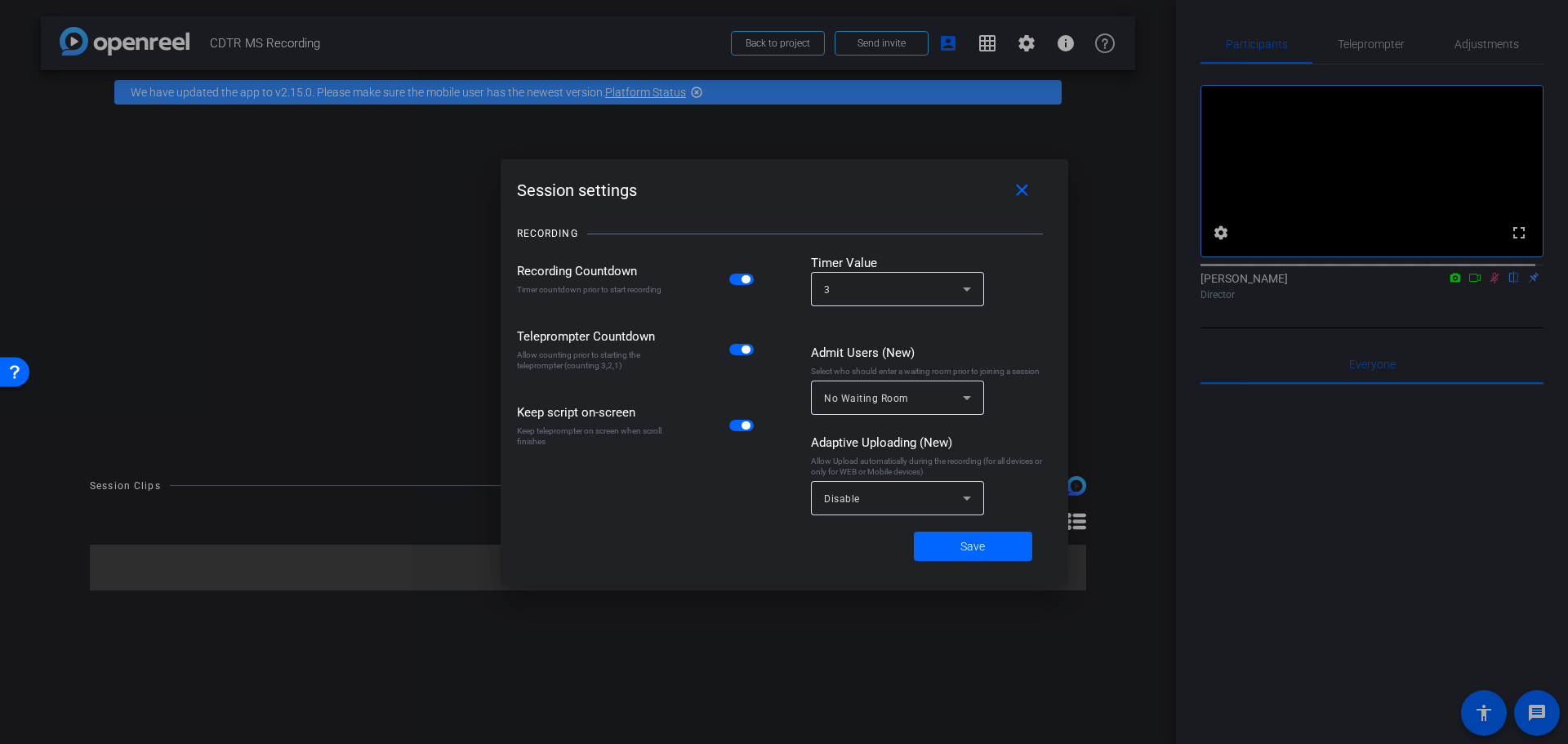
click at [1025, 42] on div at bounding box center [784, 372] width 1568 height 744
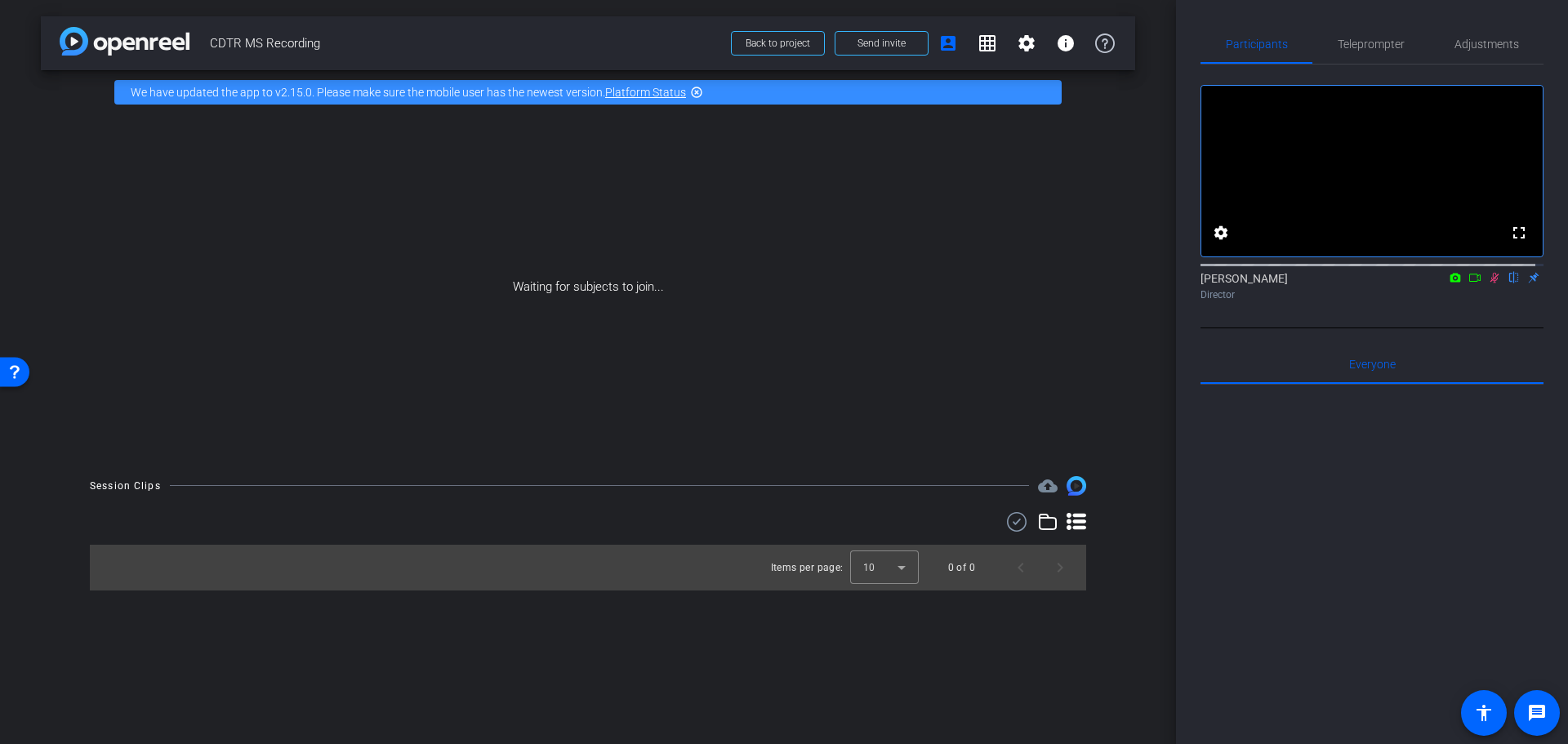
click at [1078, 522] on icon at bounding box center [1076, 521] width 20 height 17
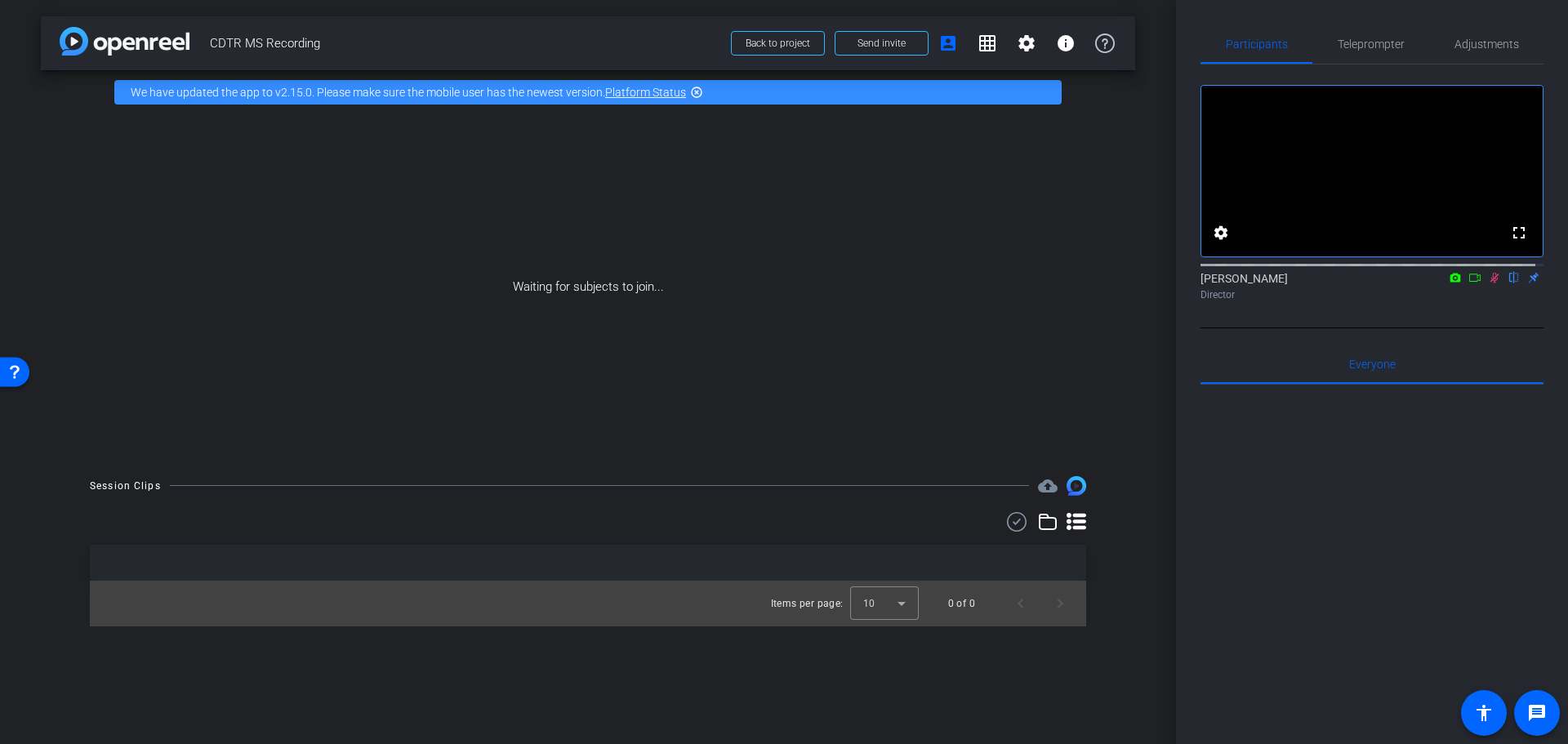
click at [1078, 522] on icon at bounding box center [1076, 521] width 20 height 17
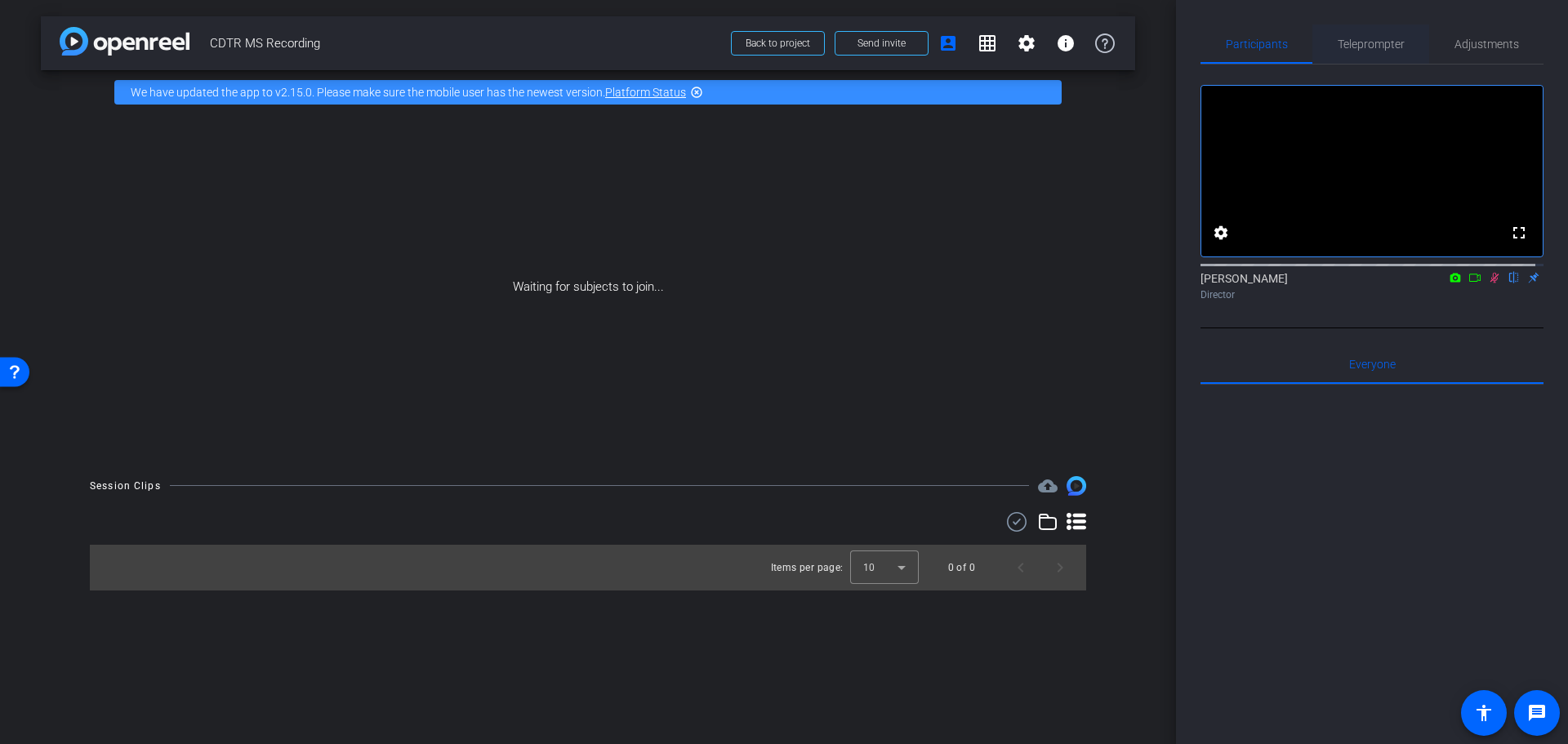
click at [1380, 34] on span "Teleprompter" at bounding box center [1371, 43] width 67 height 39
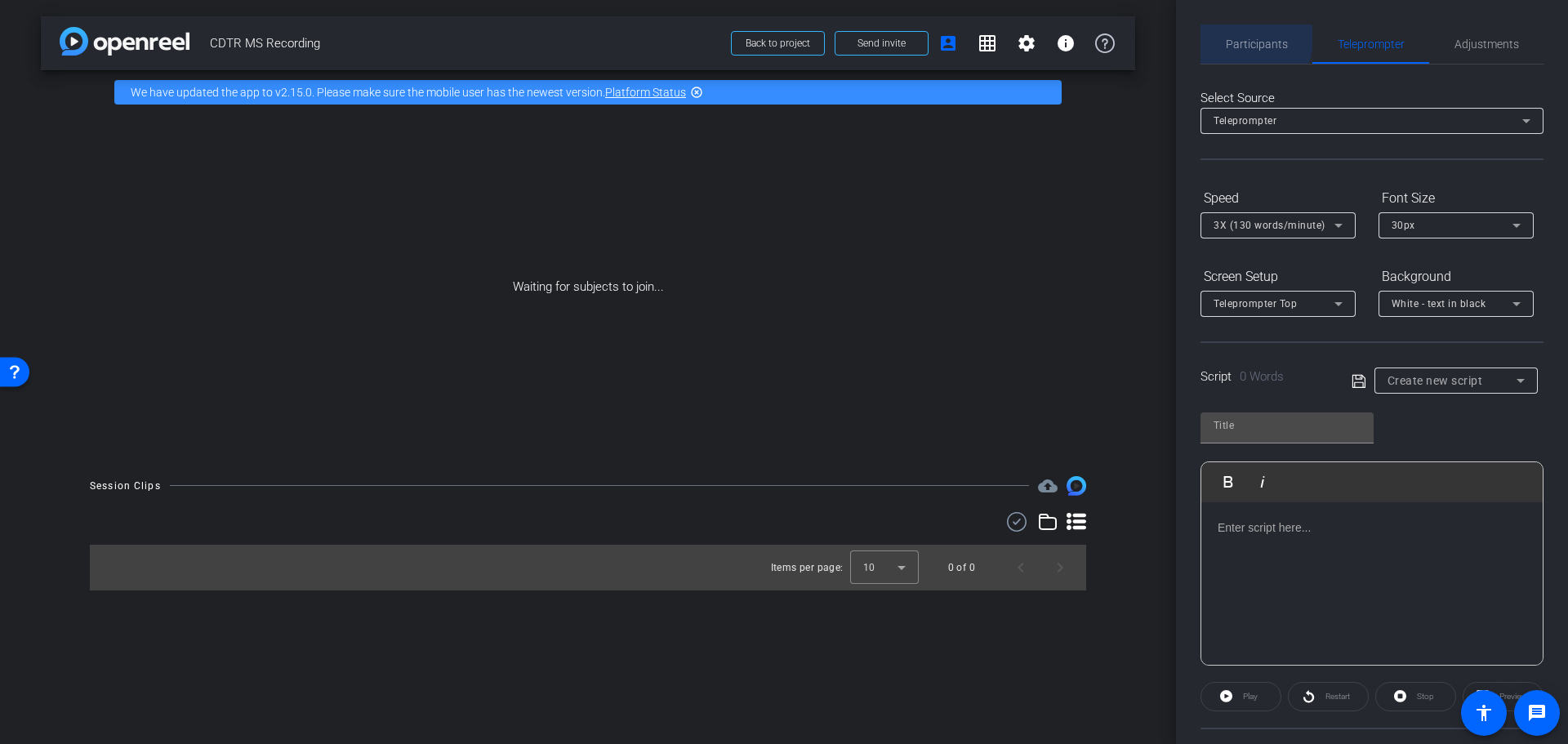
click at [1238, 38] on span "Participants" at bounding box center [1257, 44] width 62 height 12
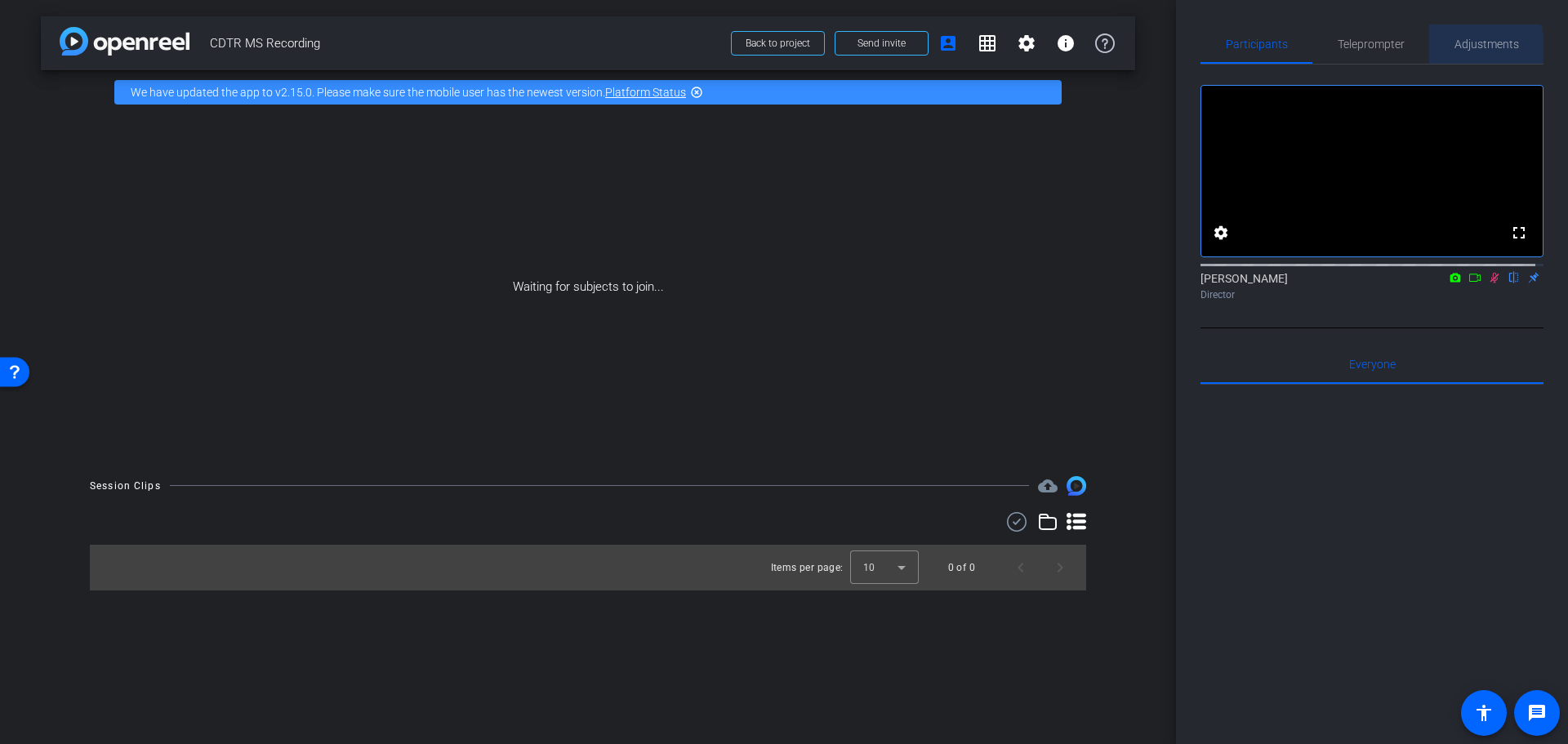
click at [1460, 48] on span "Adjustments" at bounding box center [1486, 44] width 65 height 12
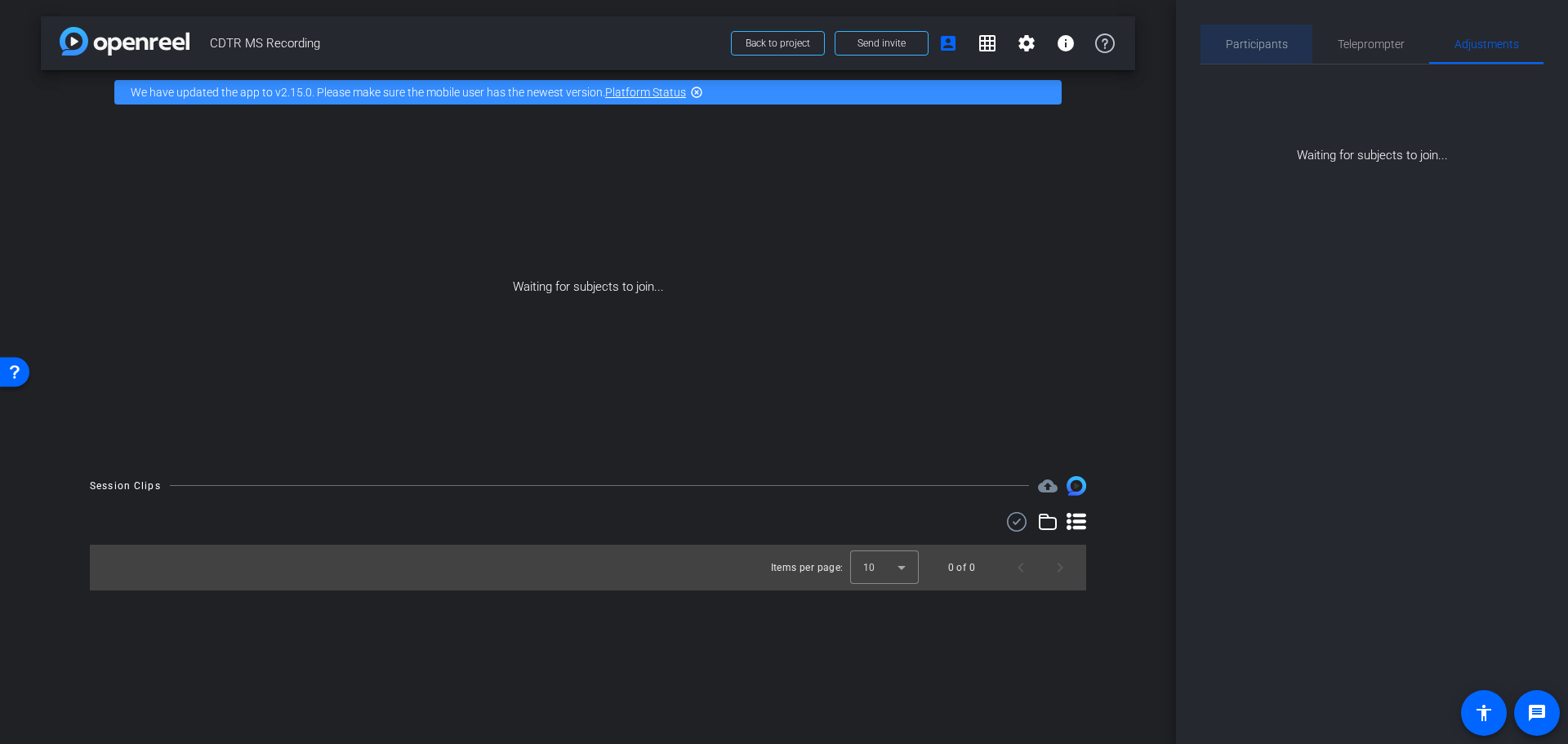
click at [1253, 45] on span "Participants" at bounding box center [1257, 44] width 62 height 12
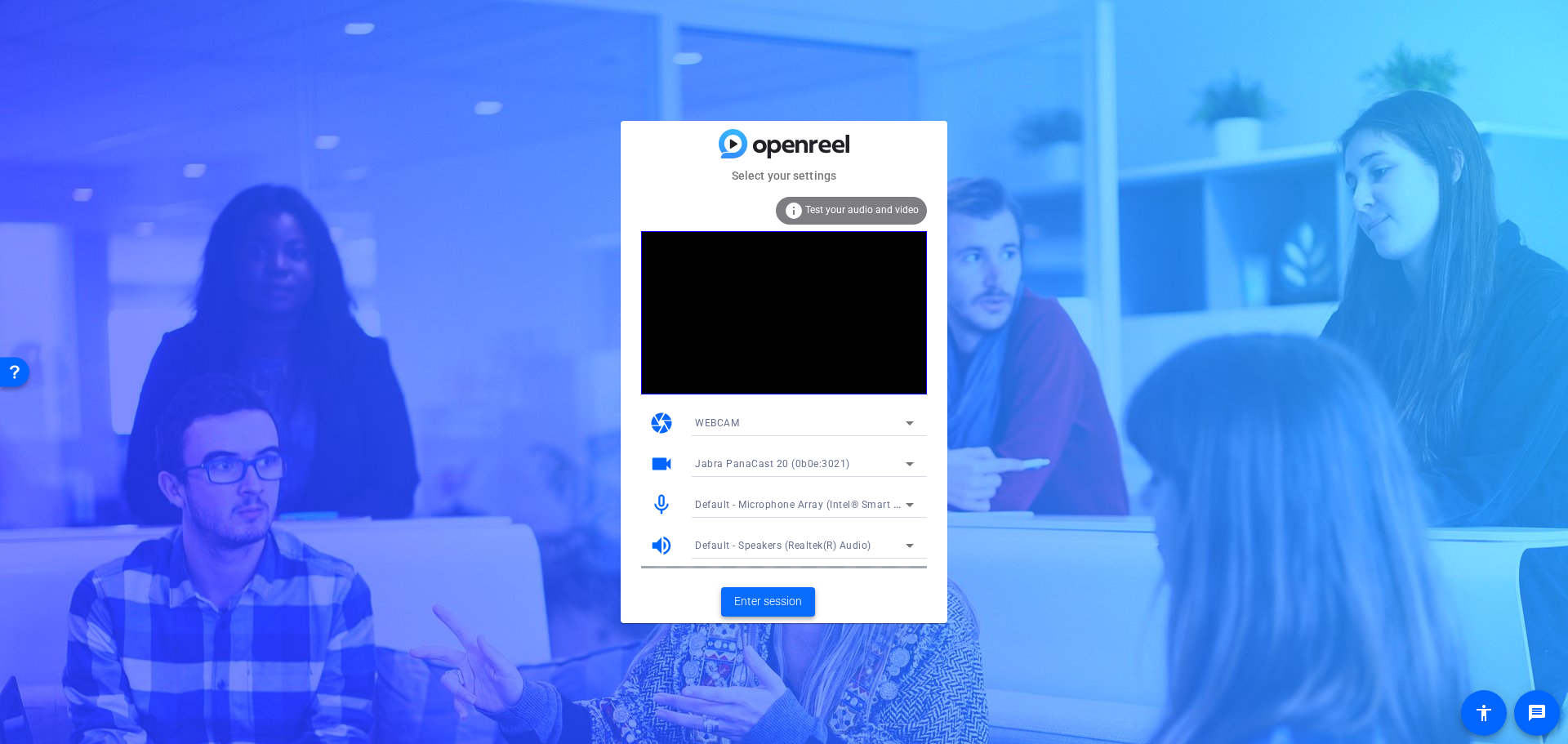
click at [771, 596] on span "Enter session" at bounding box center [767, 601] width 67 height 17
